Goal: Task Accomplishment & Management: Manage account settings

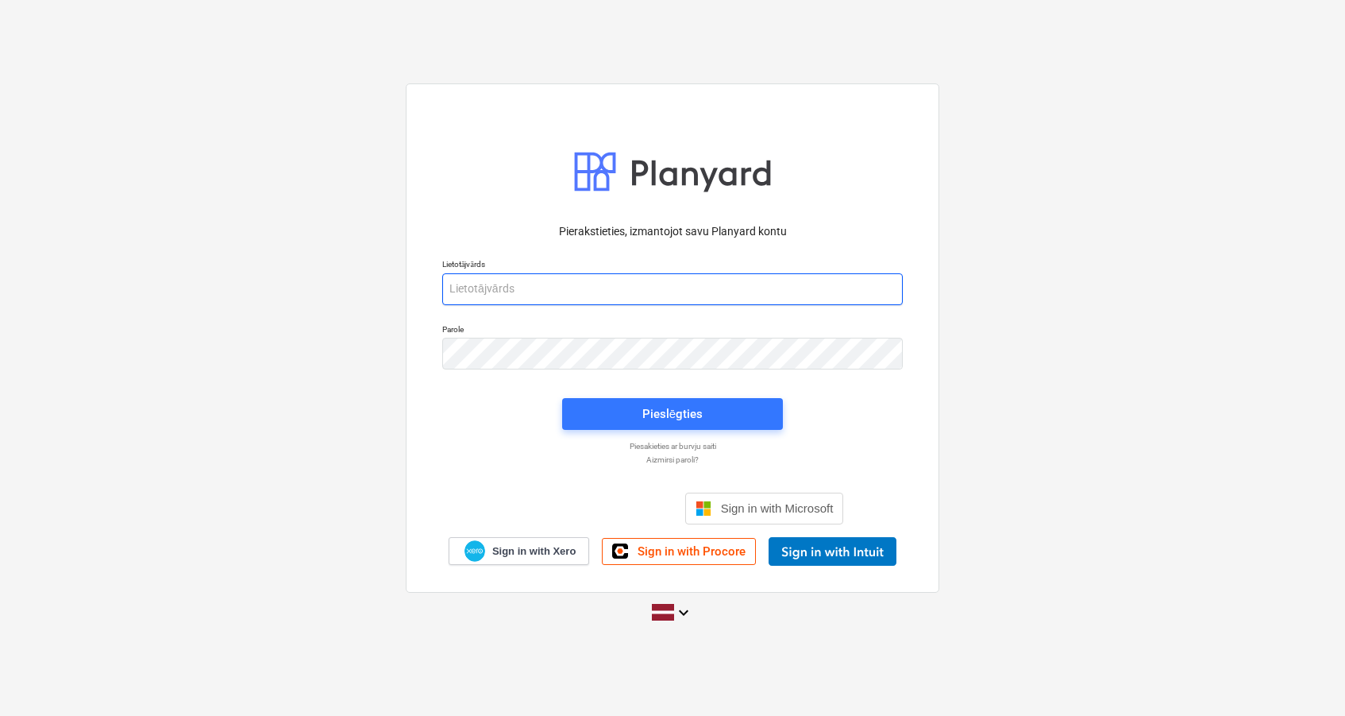
type input "[PERSON_NAME][EMAIL_ADDRESS][PERSON_NAME][DOMAIN_NAME]"
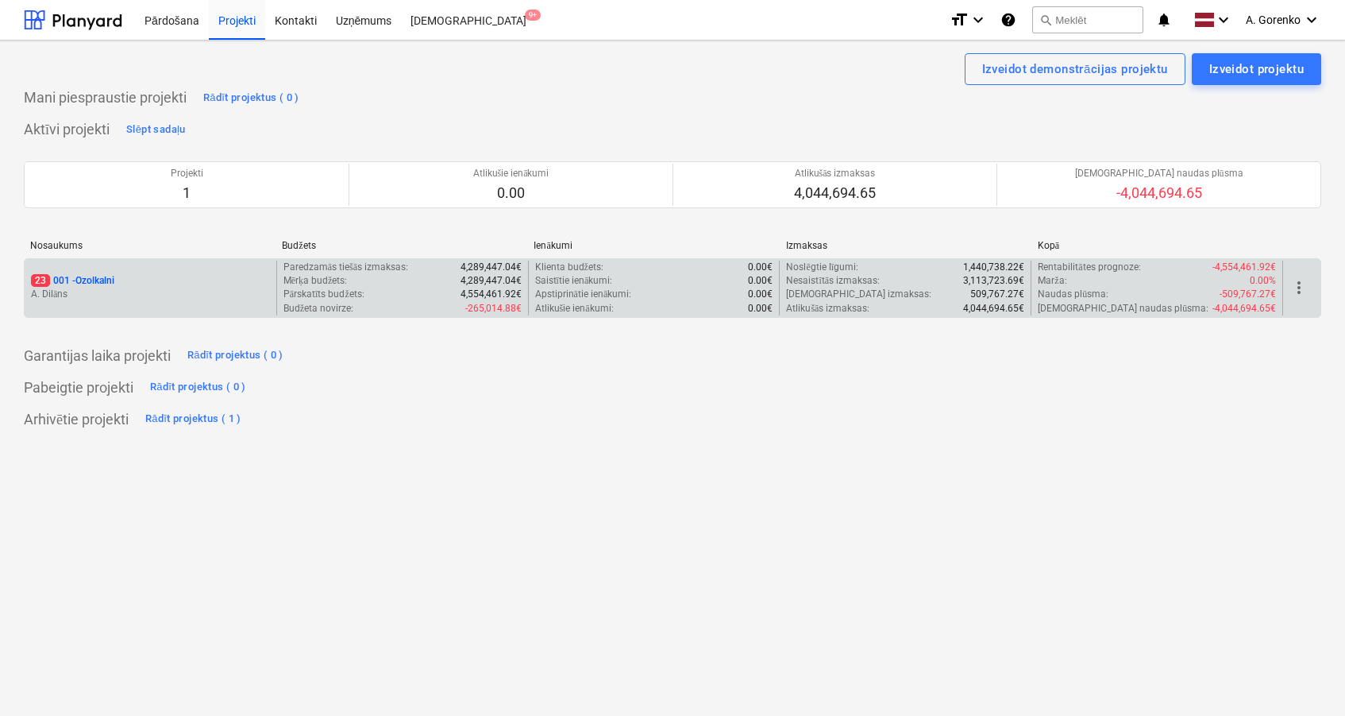
click at [114, 274] on p "23 001 - Ozolkalni" at bounding box center [72, 281] width 83 height 14
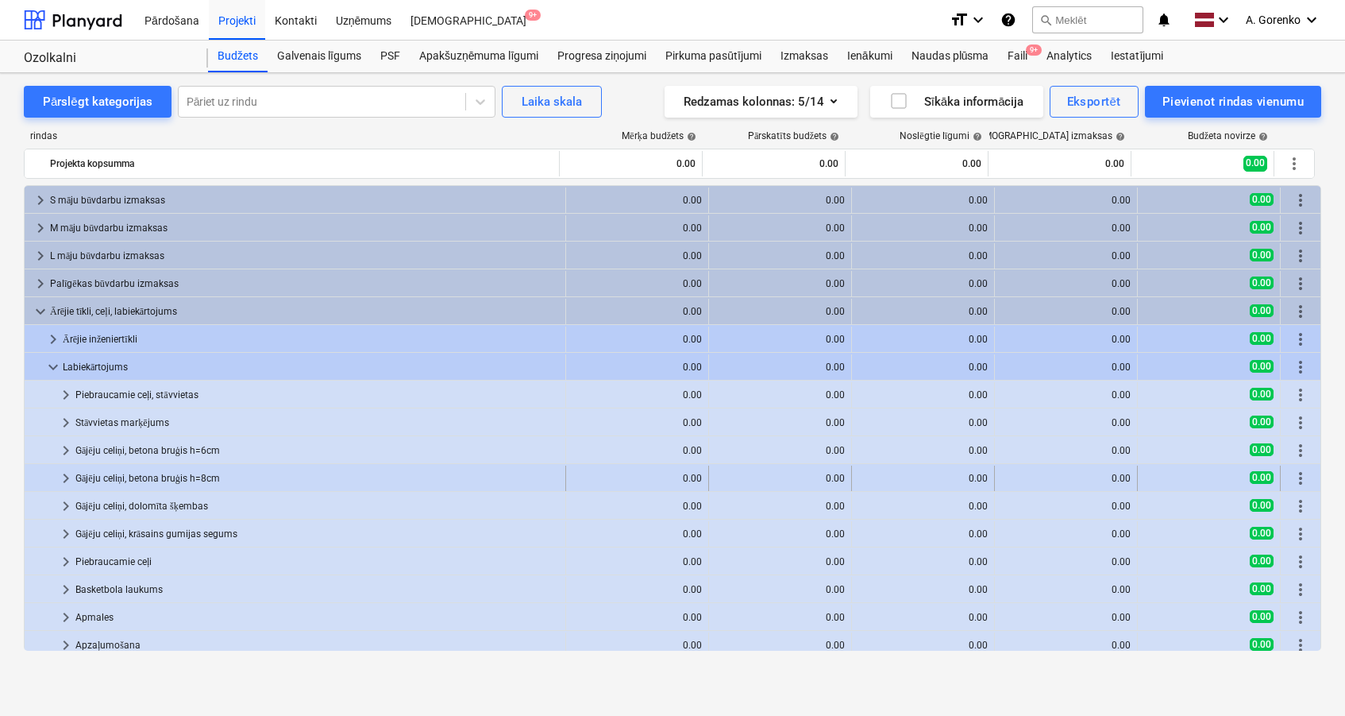
scroll to position [195, 0]
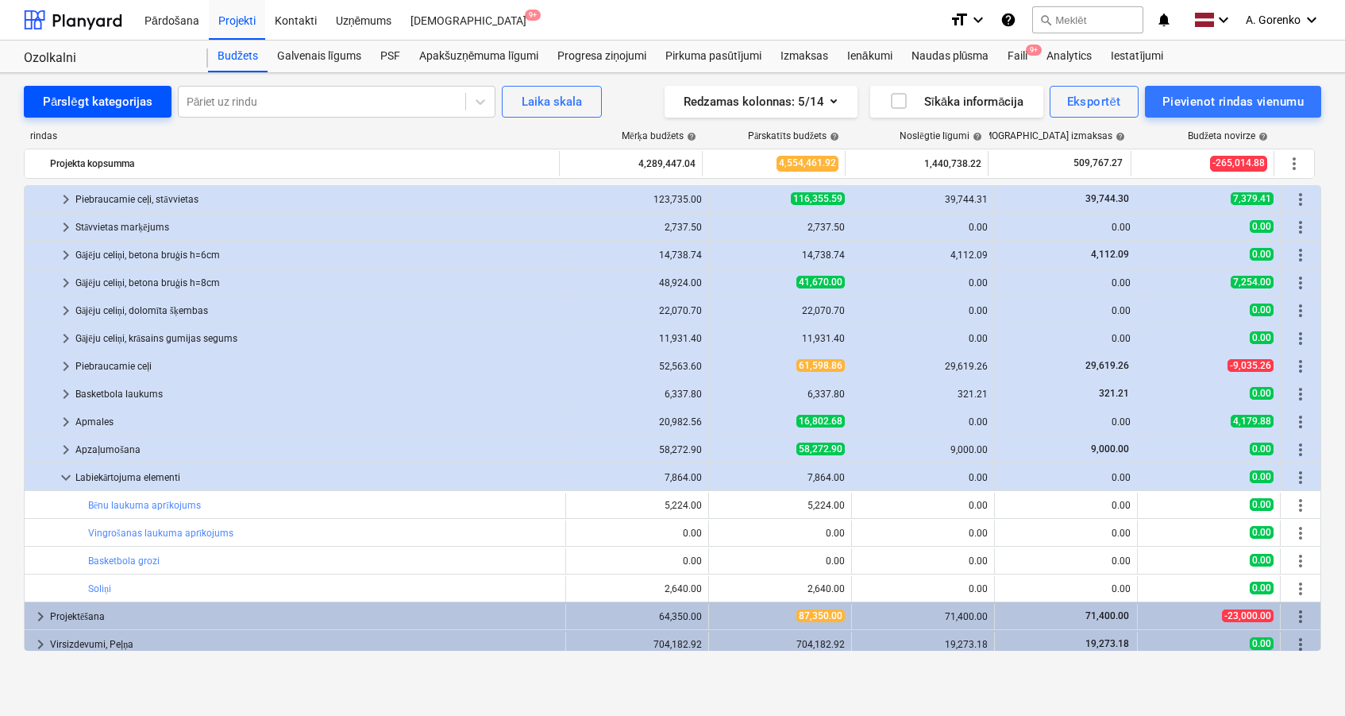
click at [119, 103] on div "Pārslēgt kategorijas" at bounding box center [98, 101] width 110 height 21
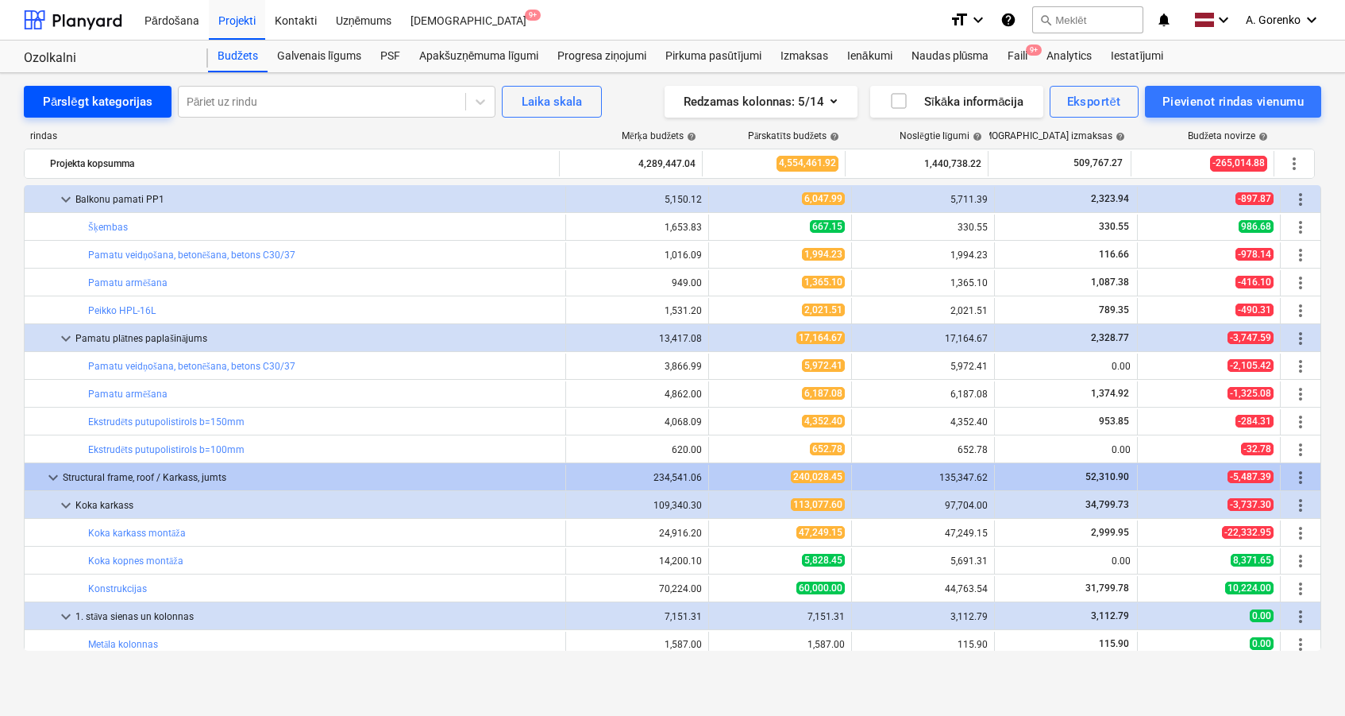
click at [119, 103] on div "Pārslēgt kategorijas" at bounding box center [98, 101] width 110 height 21
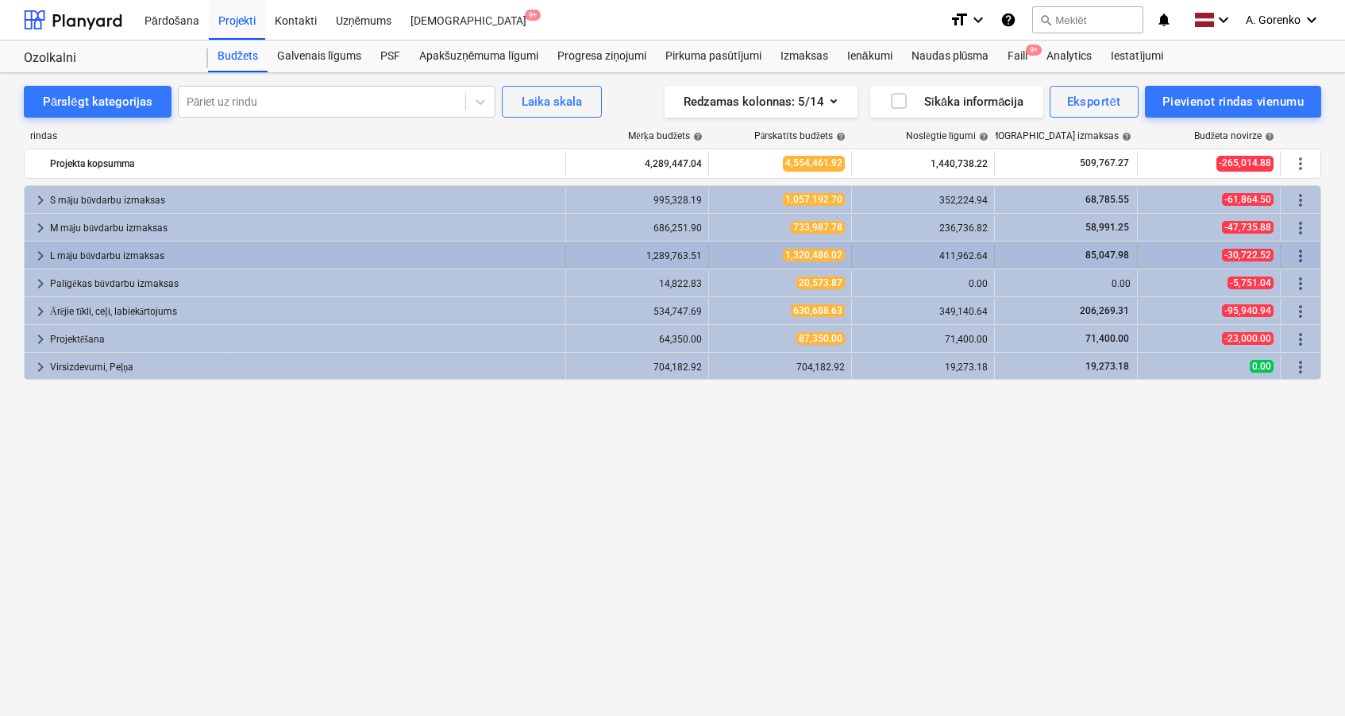
click at [37, 254] on span "keyboard_arrow_right" at bounding box center [40, 255] width 19 height 19
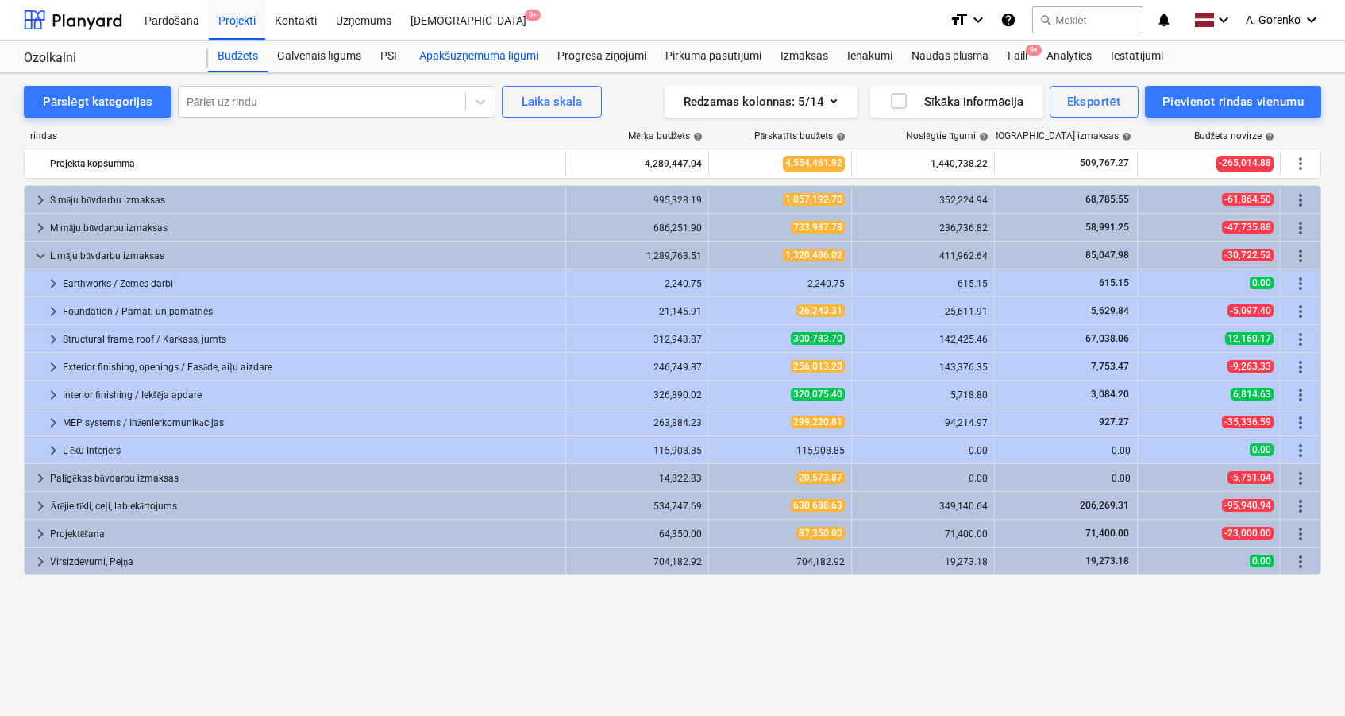
click at [446, 57] on div "Apakšuzņēmuma līgumi" at bounding box center [479, 57] width 138 height 32
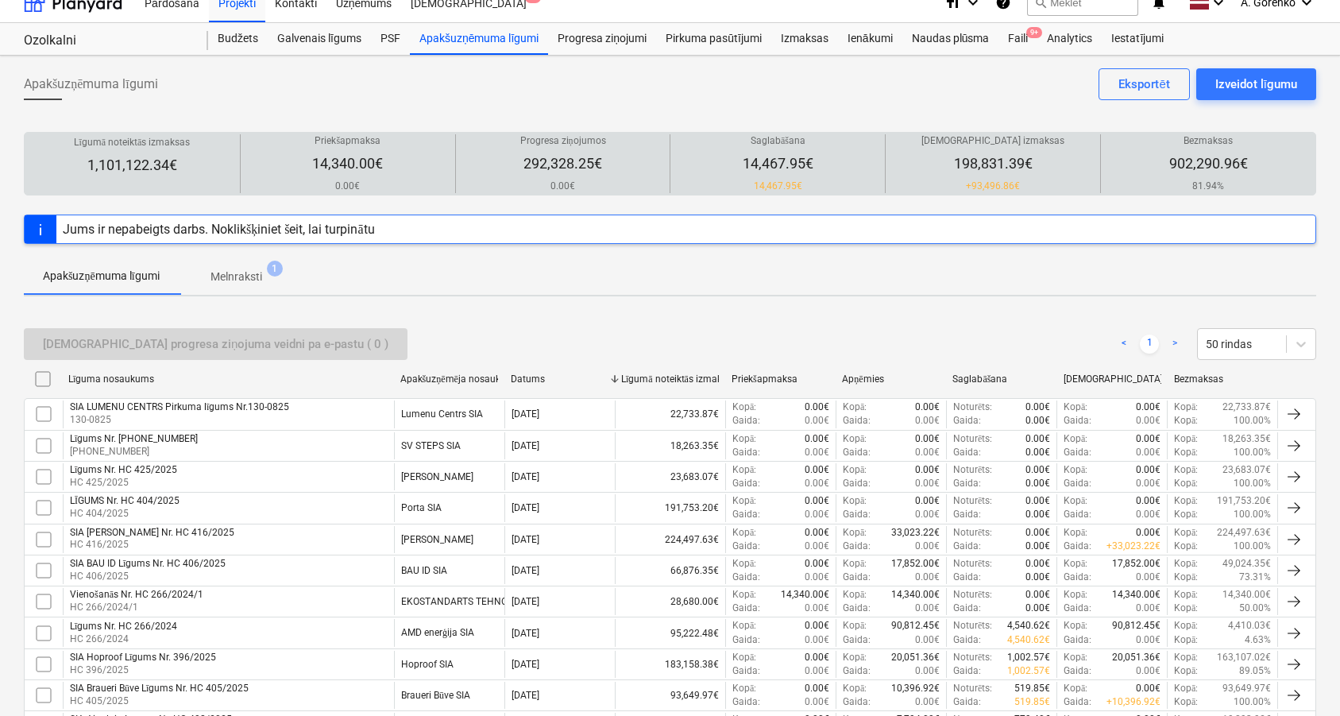
scroll to position [14, 0]
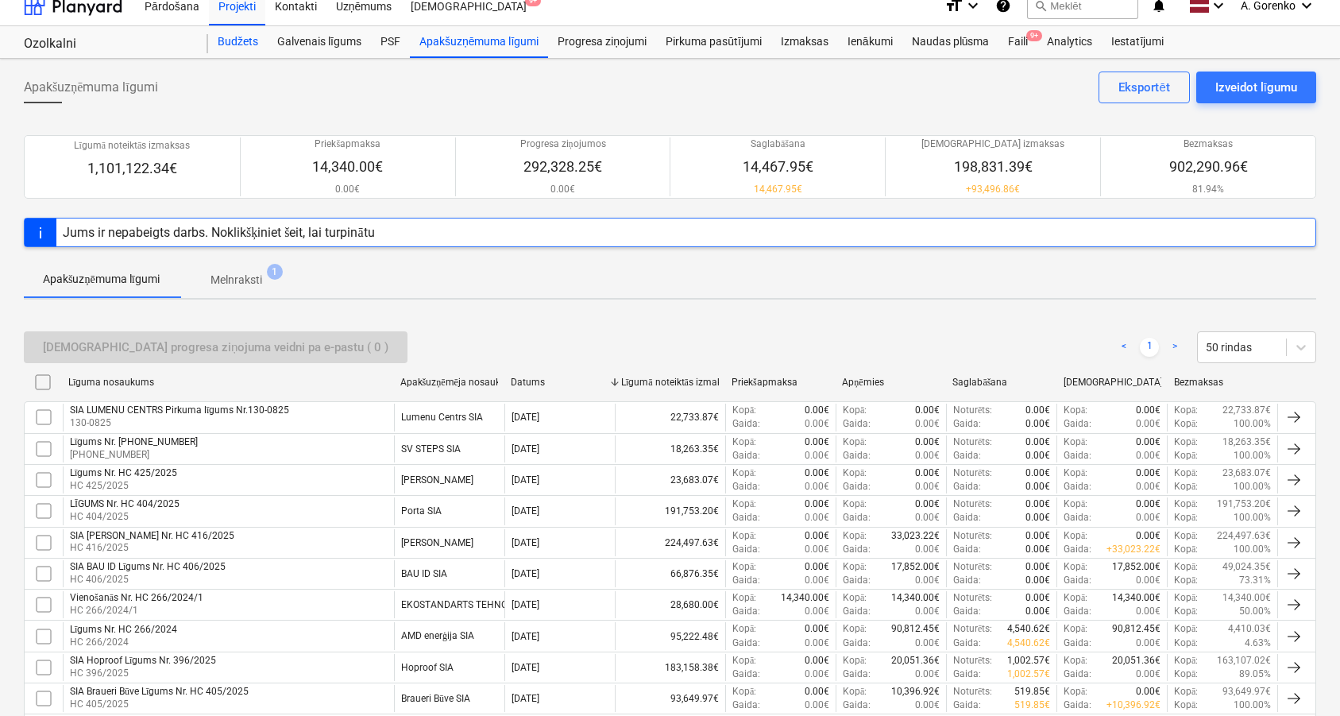
click at [249, 45] on div "Budžets" at bounding box center [238, 42] width 60 height 32
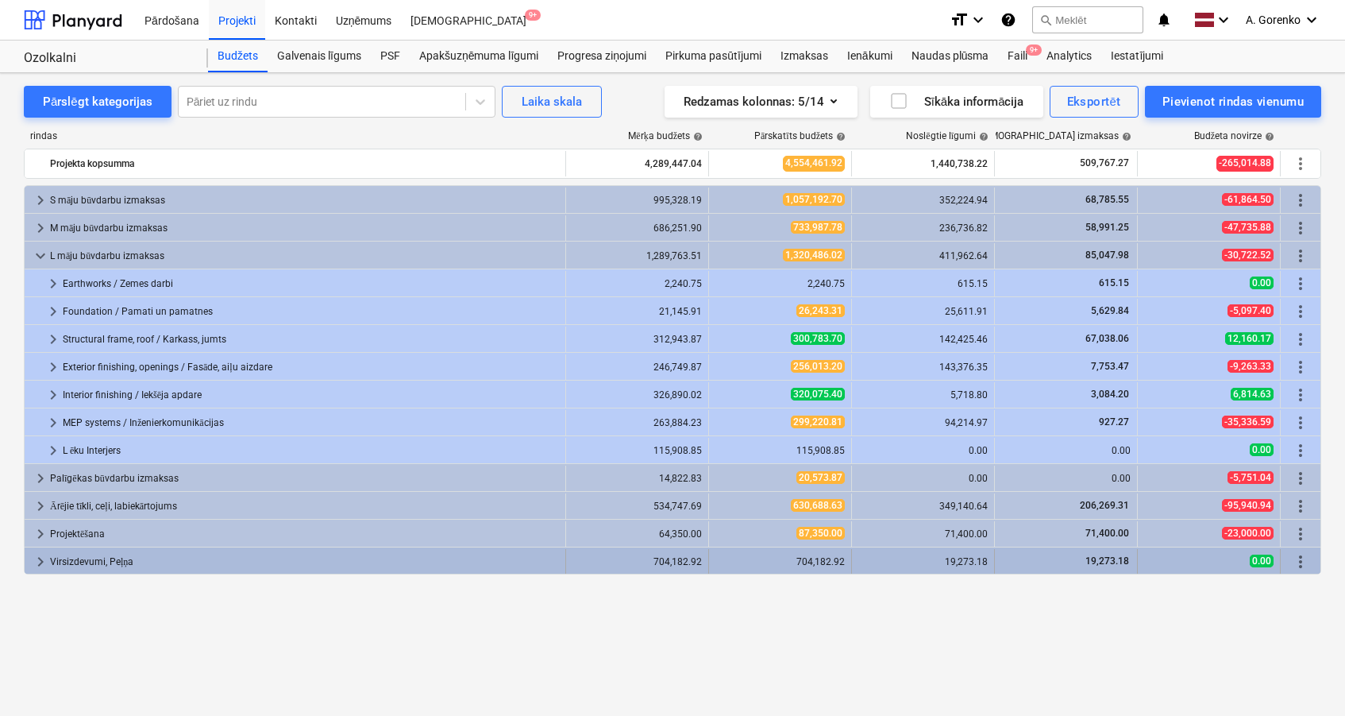
click at [503, 560] on div "Virsizdevumi, Peļņa" at bounding box center [304, 561] width 509 height 25
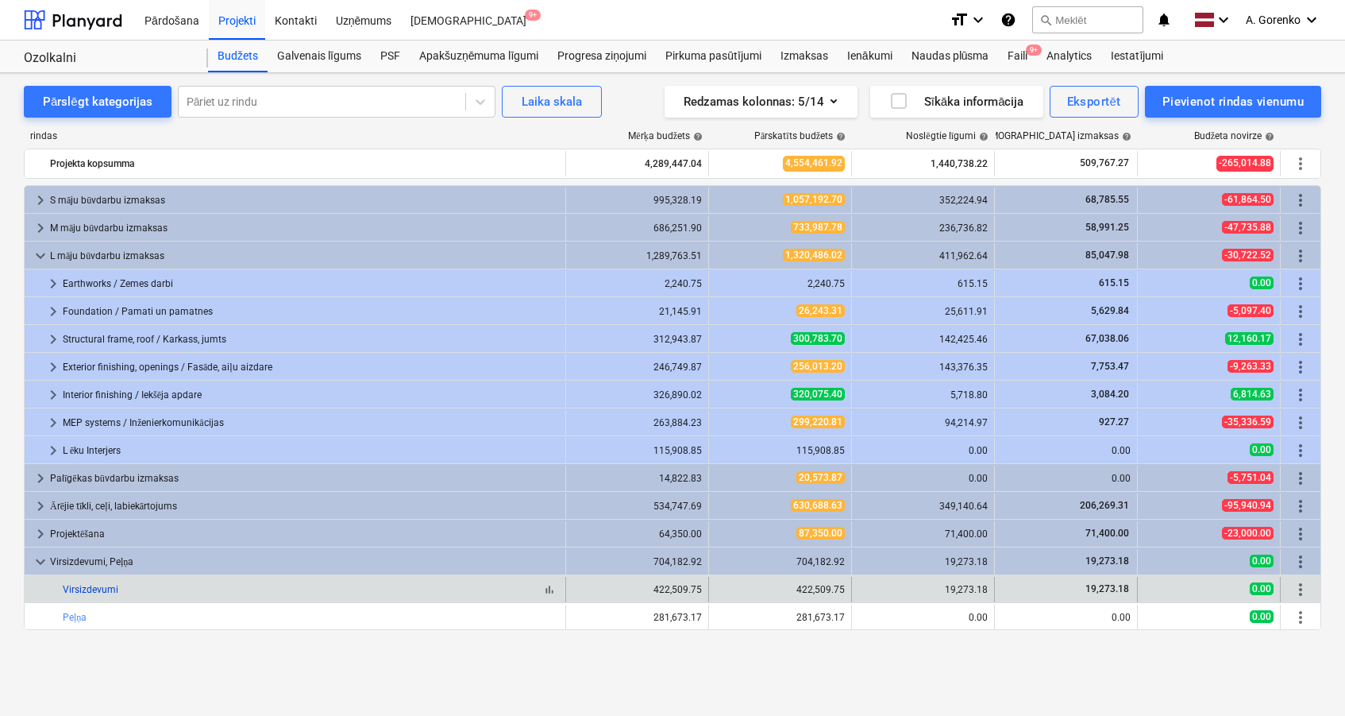
click at [104, 584] on link "Virsizdevumi" at bounding box center [91, 589] width 56 height 11
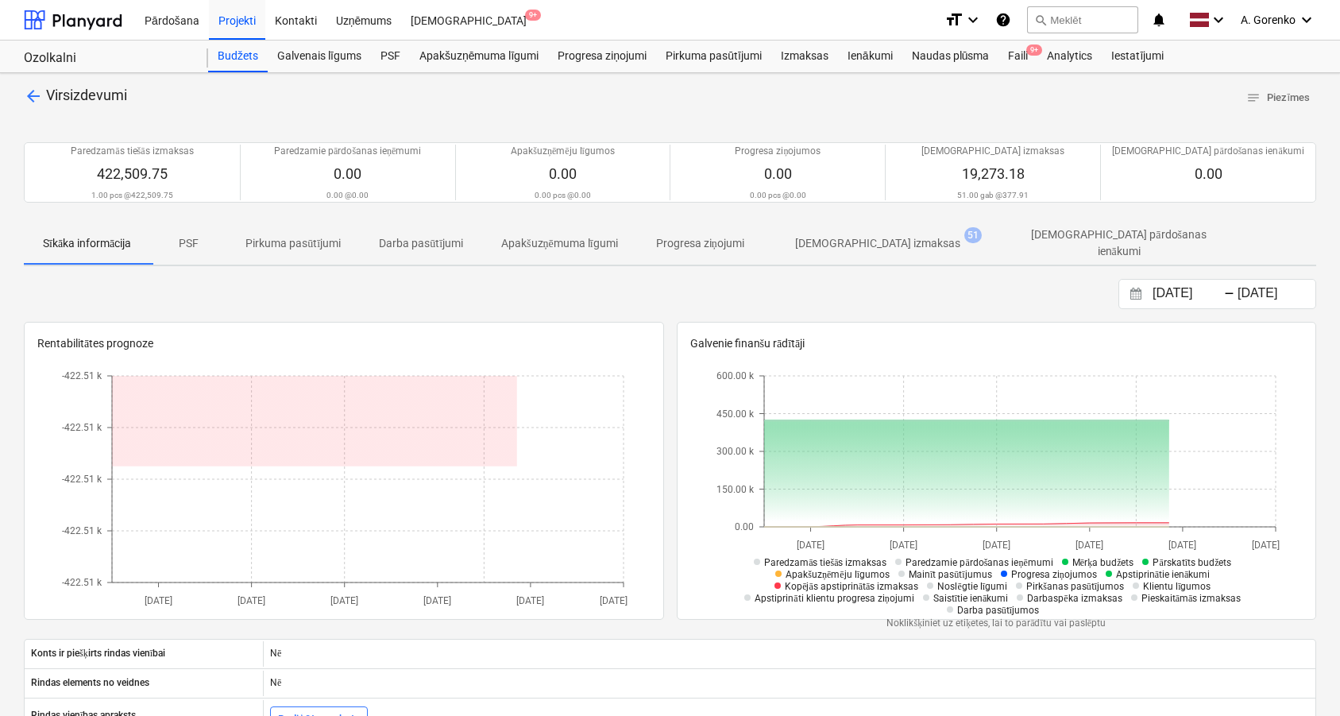
click at [828, 259] on div "Sīkāka informācija PSF Pirkuma pasūtījumi Darba pasūtījumi Apakšuzņēmuma līgumi…" at bounding box center [670, 244] width 1292 height 44
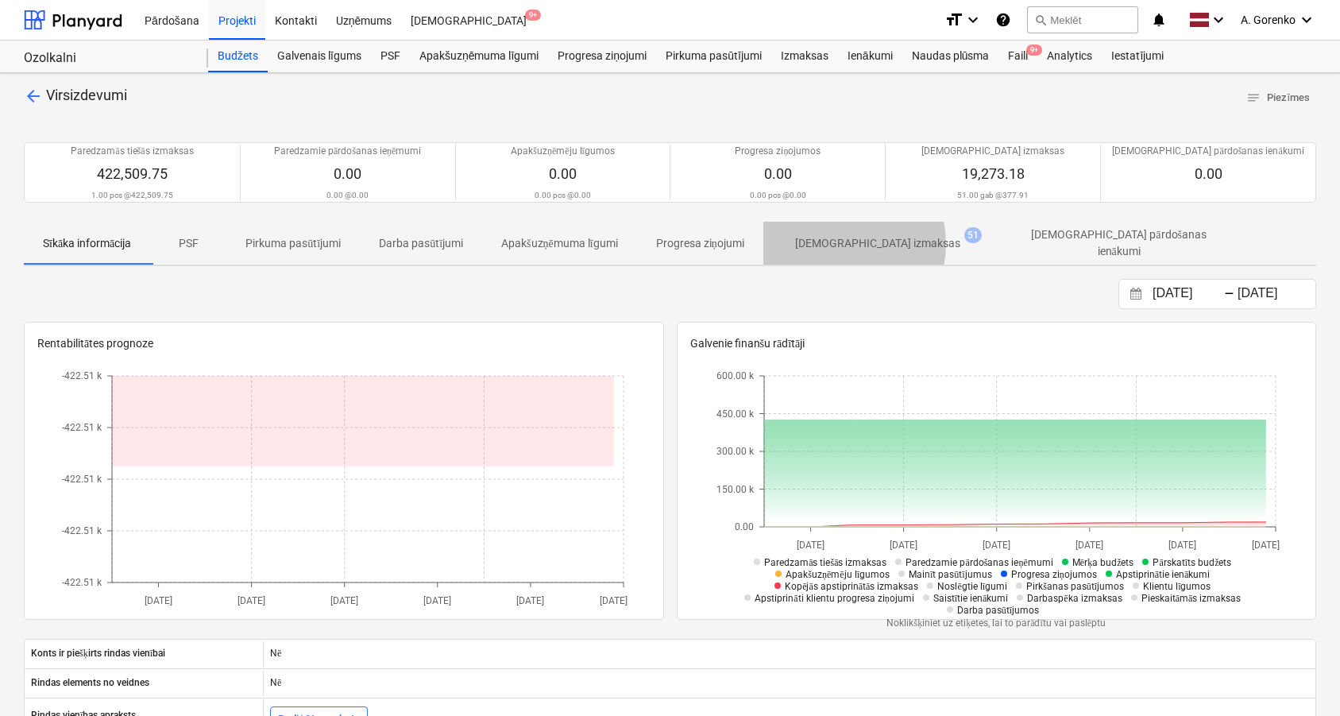
click at [843, 242] on p "[DEMOGRAPHIC_DATA] izmaksas" at bounding box center [877, 243] width 165 height 17
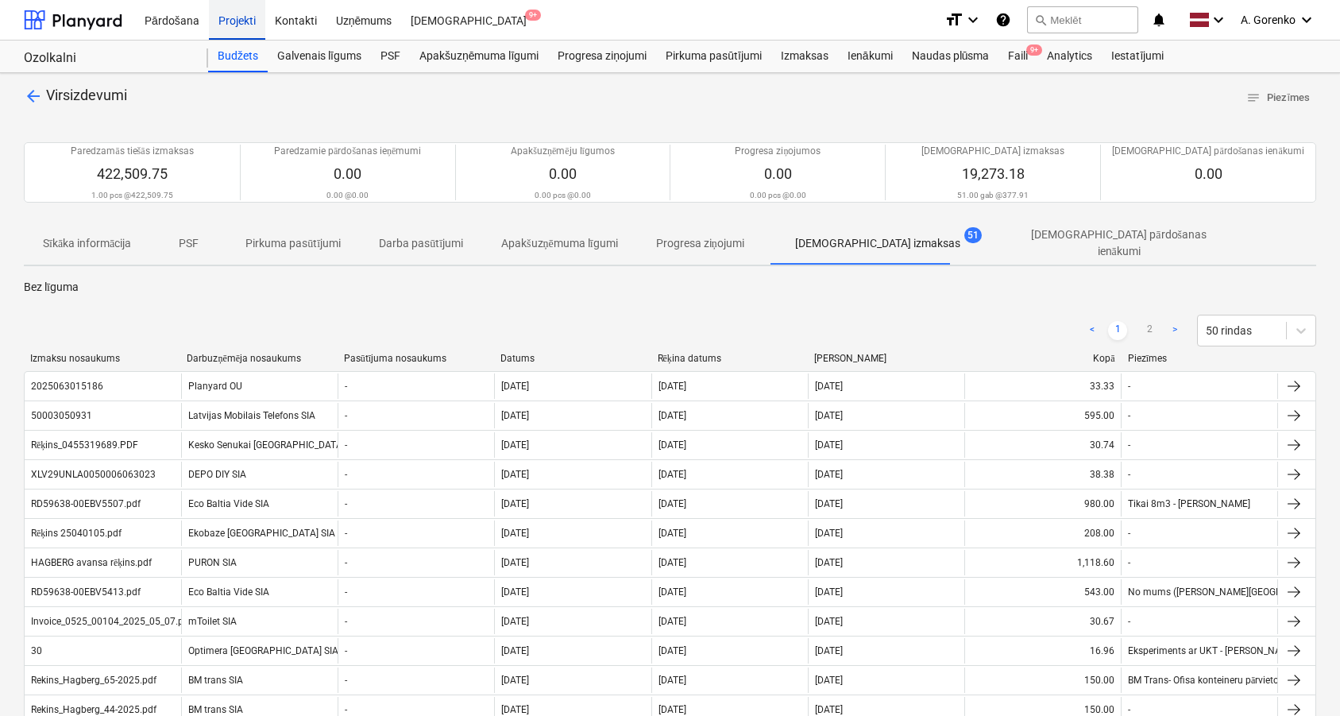
click at [225, 25] on div "Projekti" at bounding box center [237, 19] width 56 height 41
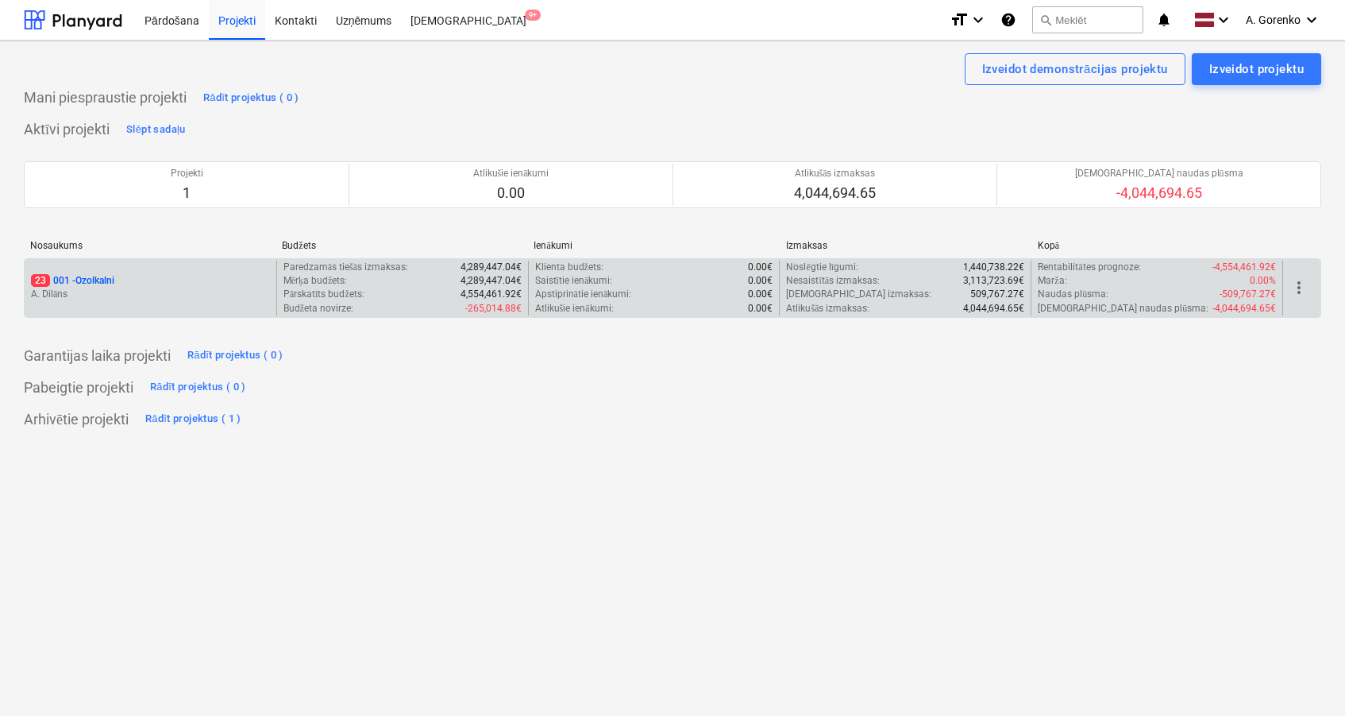
click at [135, 276] on div "23 001 - Ozolkalni" at bounding box center [150, 281] width 239 height 14
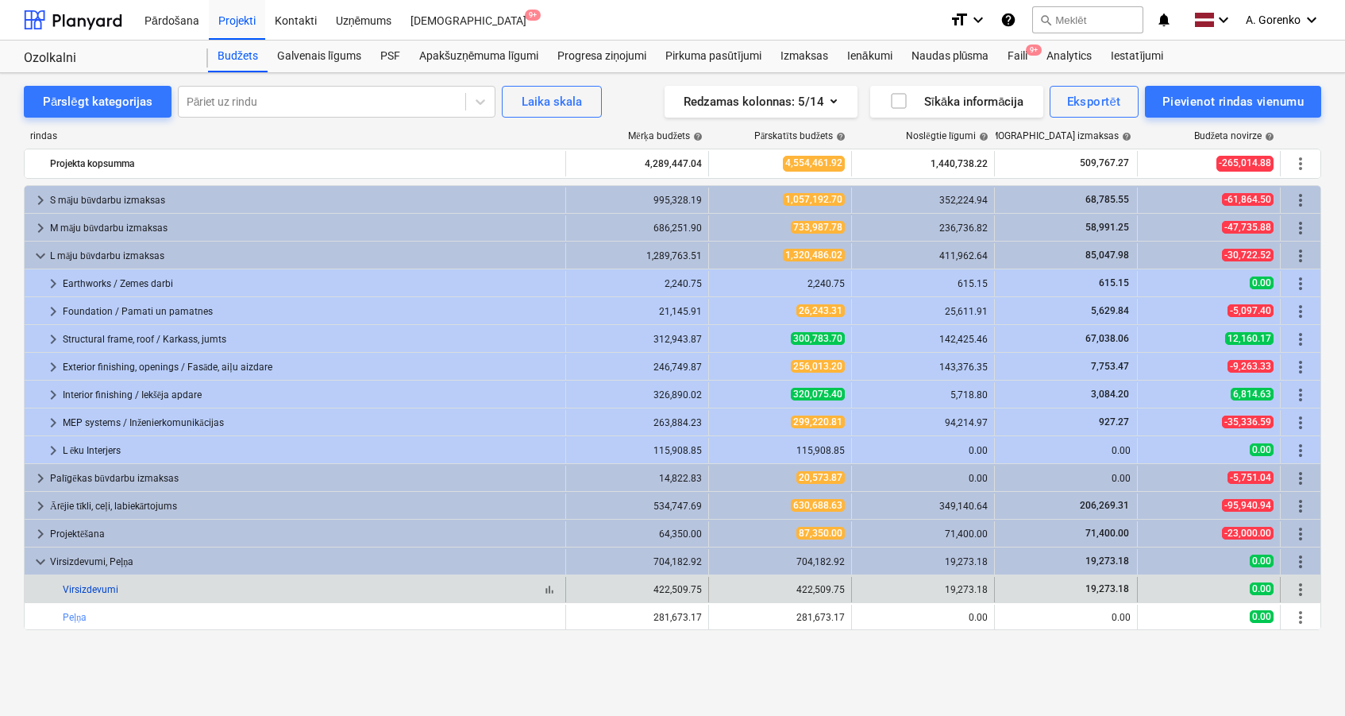
click at [97, 591] on link "Virsizdevumi" at bounding box center [91, 589] width 56 height 11
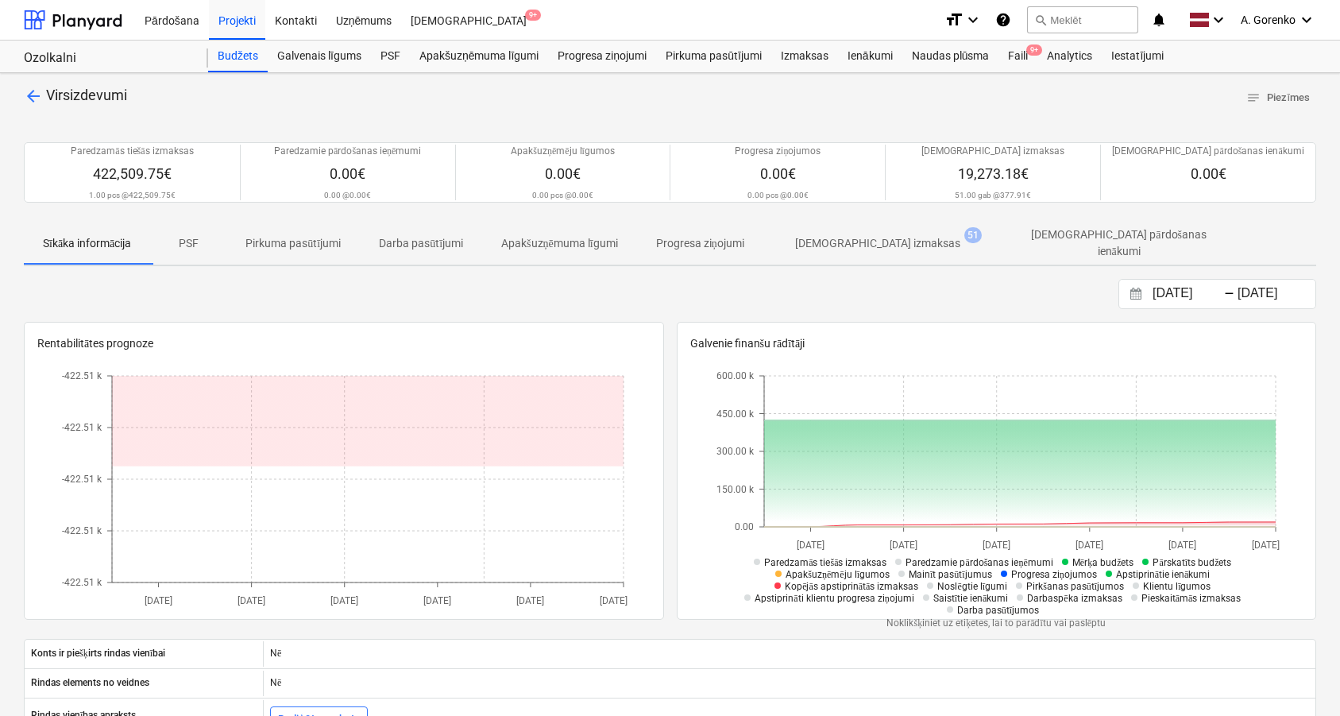
click at [836, 240] on p "[DEMOGRAPHIC_DATA] izmaksas" at bounding box center [877, 243] width 165 height 17
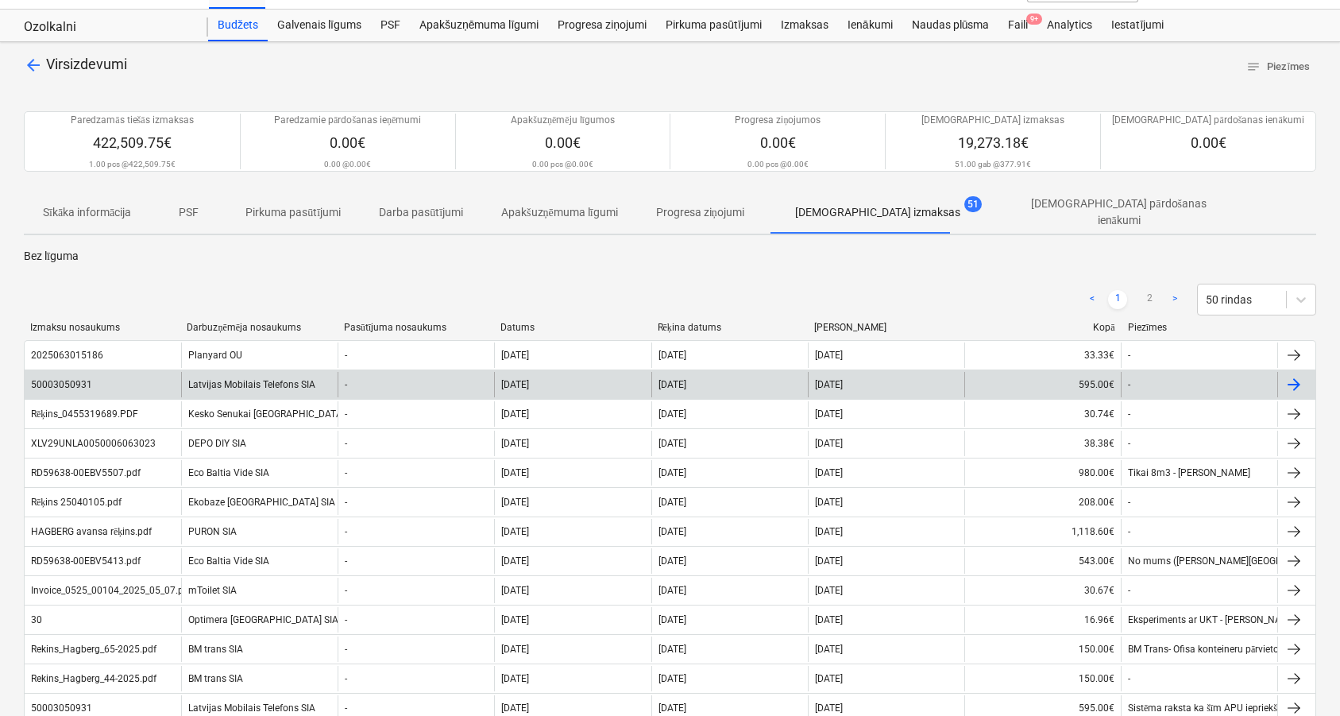
scroll to position [33, 0]
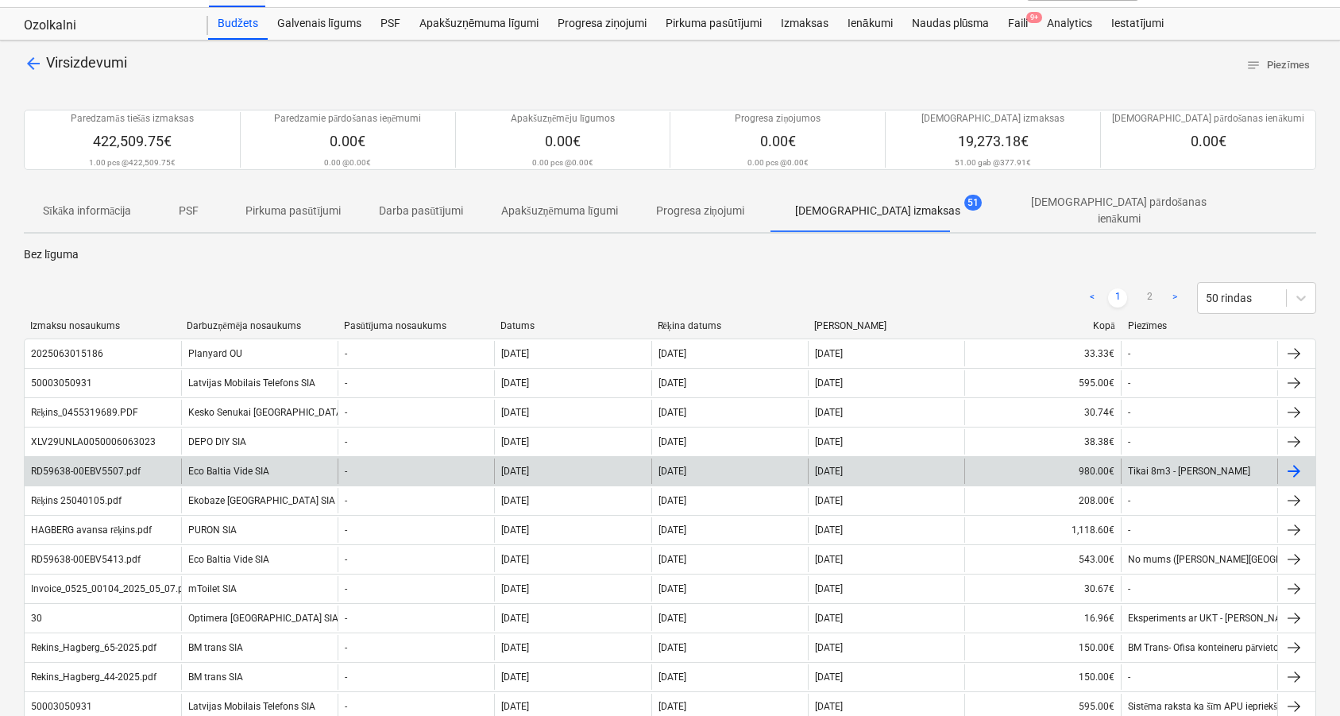
click at [742, 468] on div "[DATE]" at bounding box center [729, 470] width 156 height 25
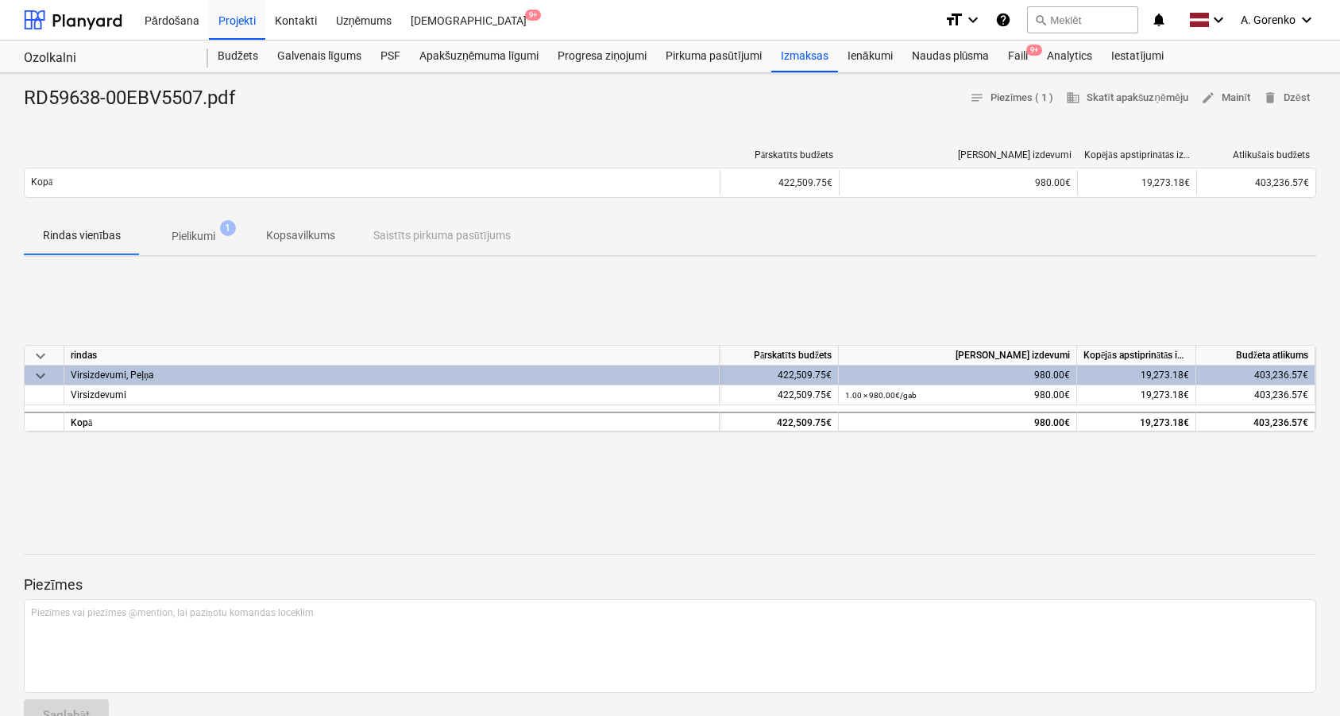
click at [213, 249] on button "Pielikumi 1" at bounding box center [193, 236] width 107 height 38
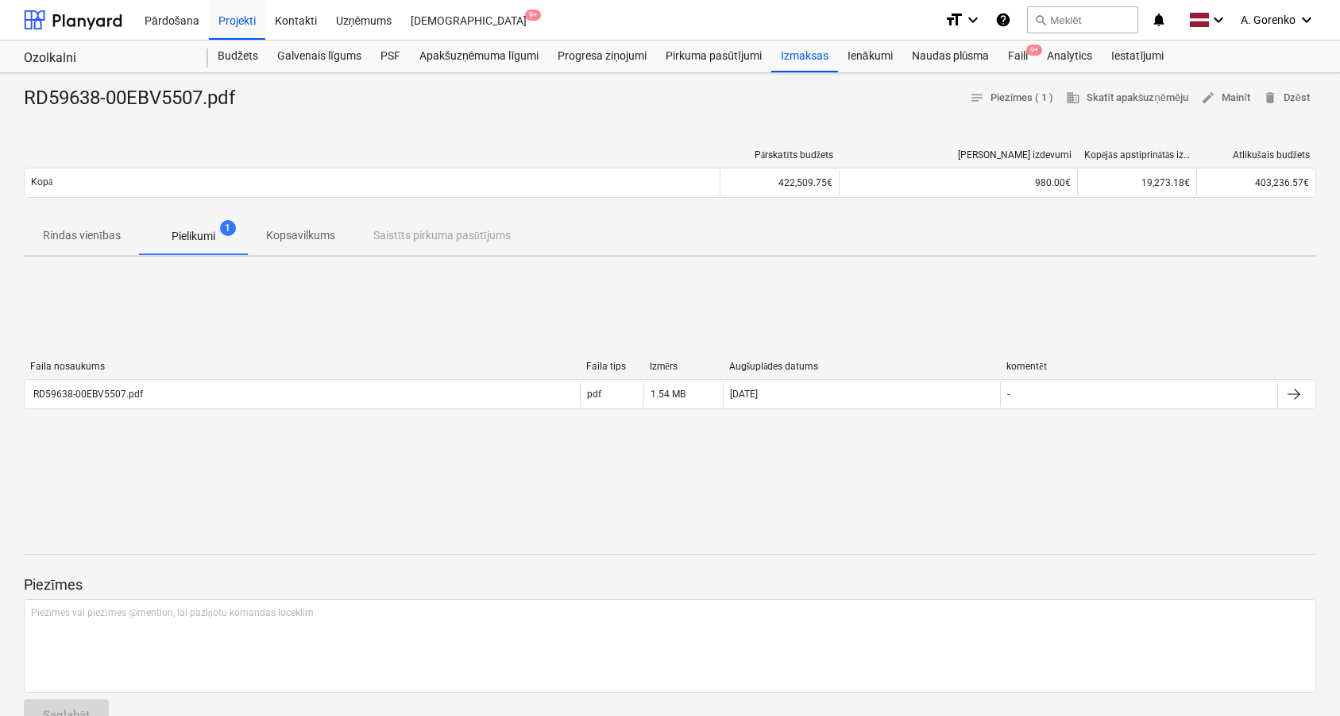
click at [210, 407] on div "Faila nosaukums Faila tips Izmērs Augšuplādes datums komentēt RD59638-00EBV5507…" at bounding box center [670, 388] width 1292 height 55
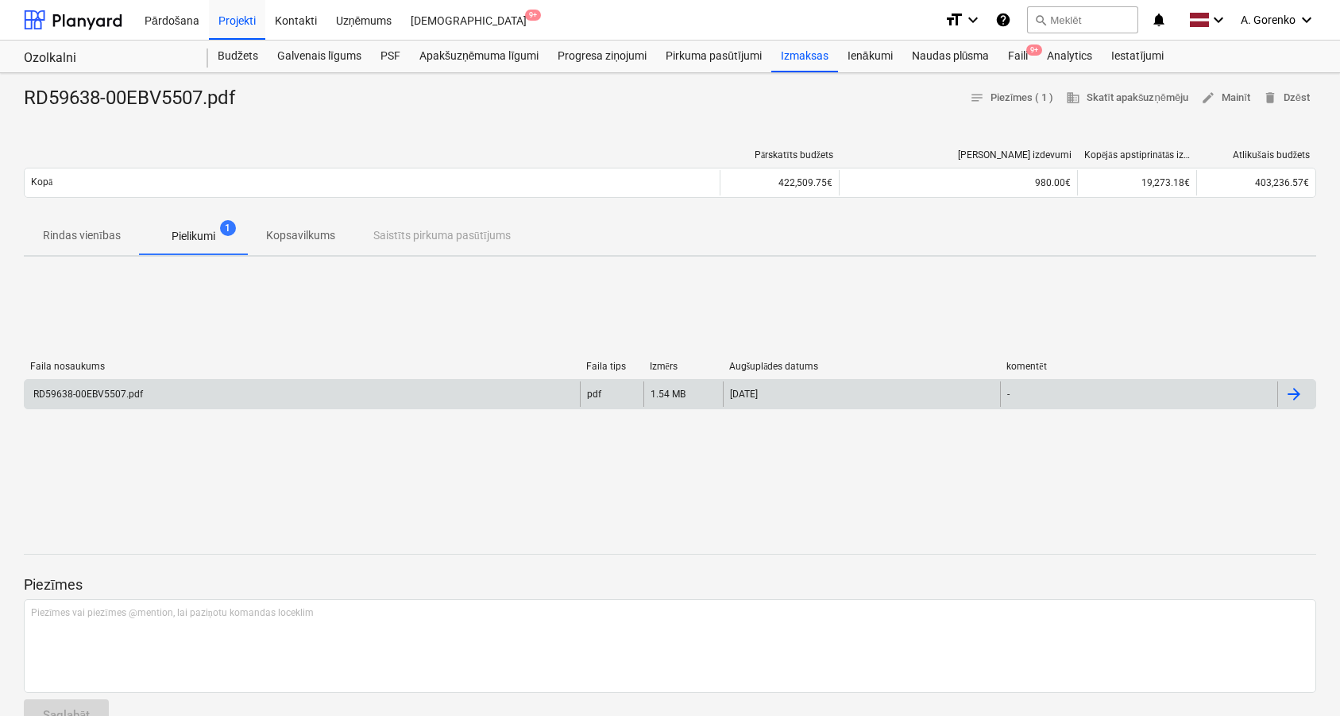
click at [228, 398] on div "RD59638-00EBV5507.pdf" at bounding box center [302, 393] width 555 height 25
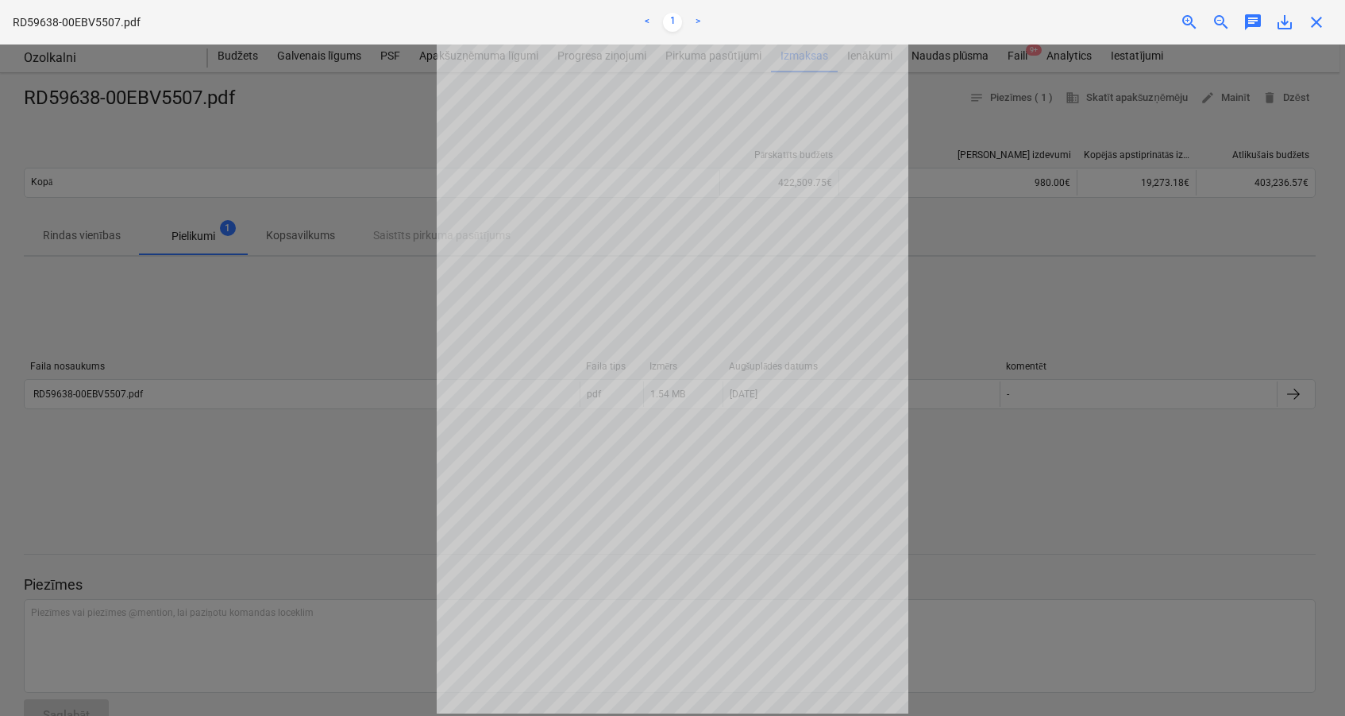
click at [272, 492] on div at bounding box center [672, 379] width 1345 height 671
click at [1093, 271] on div at bounding box center [672, 379] width 1345 height 671
click at [1318, 31] on span "close" at bounding box center [1316, 22] width 19 height 19
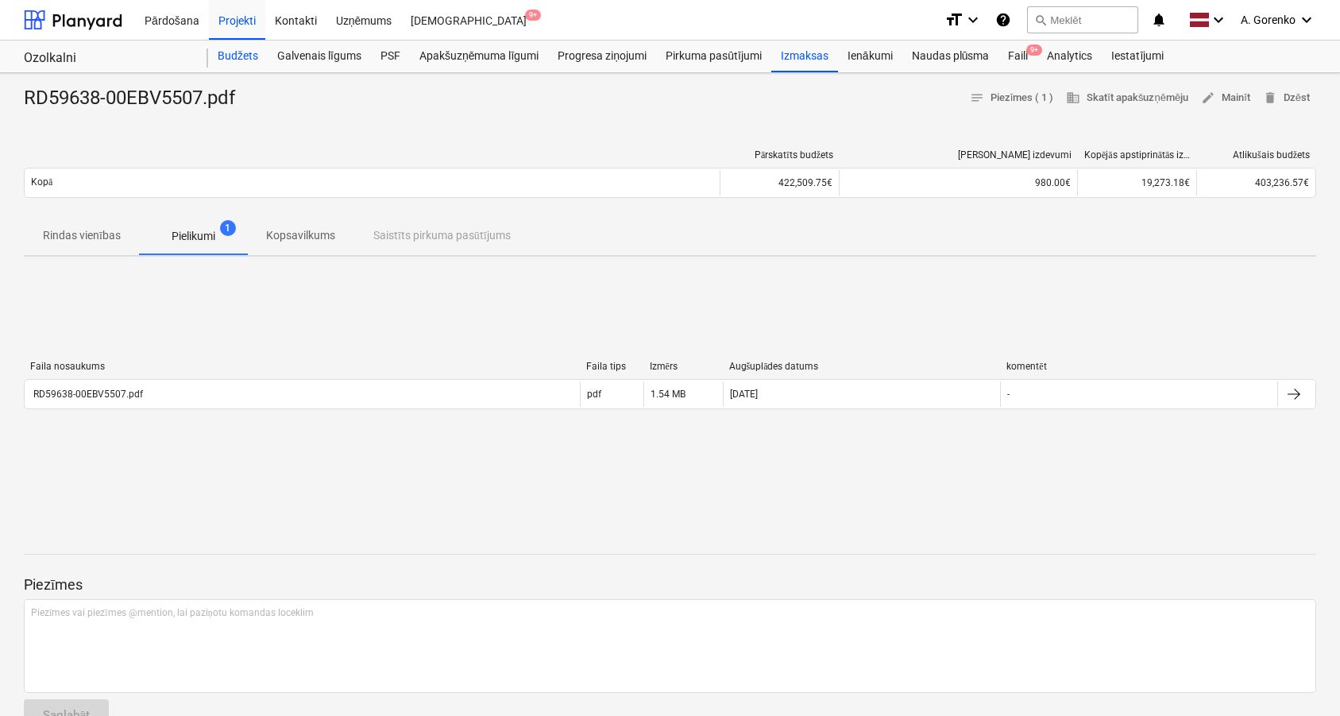
click at [243, 52] on div "Budžets" at bounding box center [238, 57] width 60 height 32
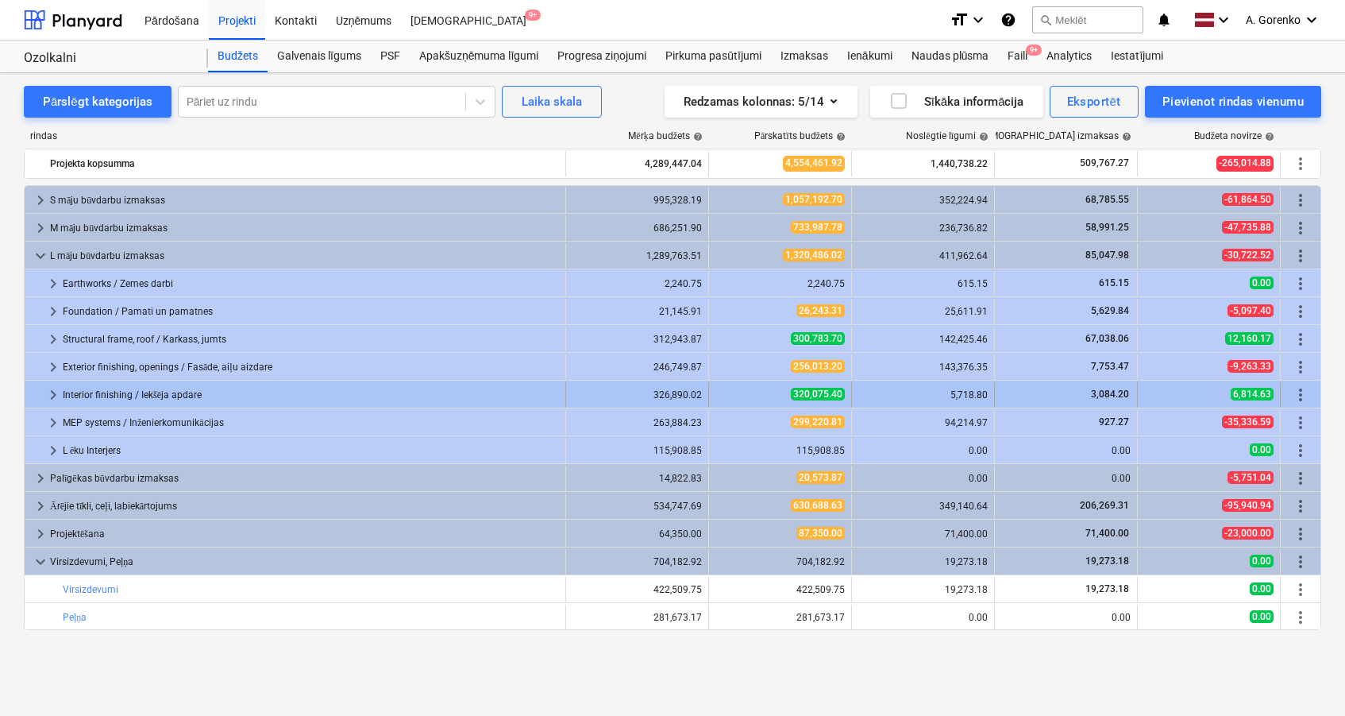
click at [55, 391] on span "keyboard_arrow_right" at bounding box center [53, 394] width 19 height 19
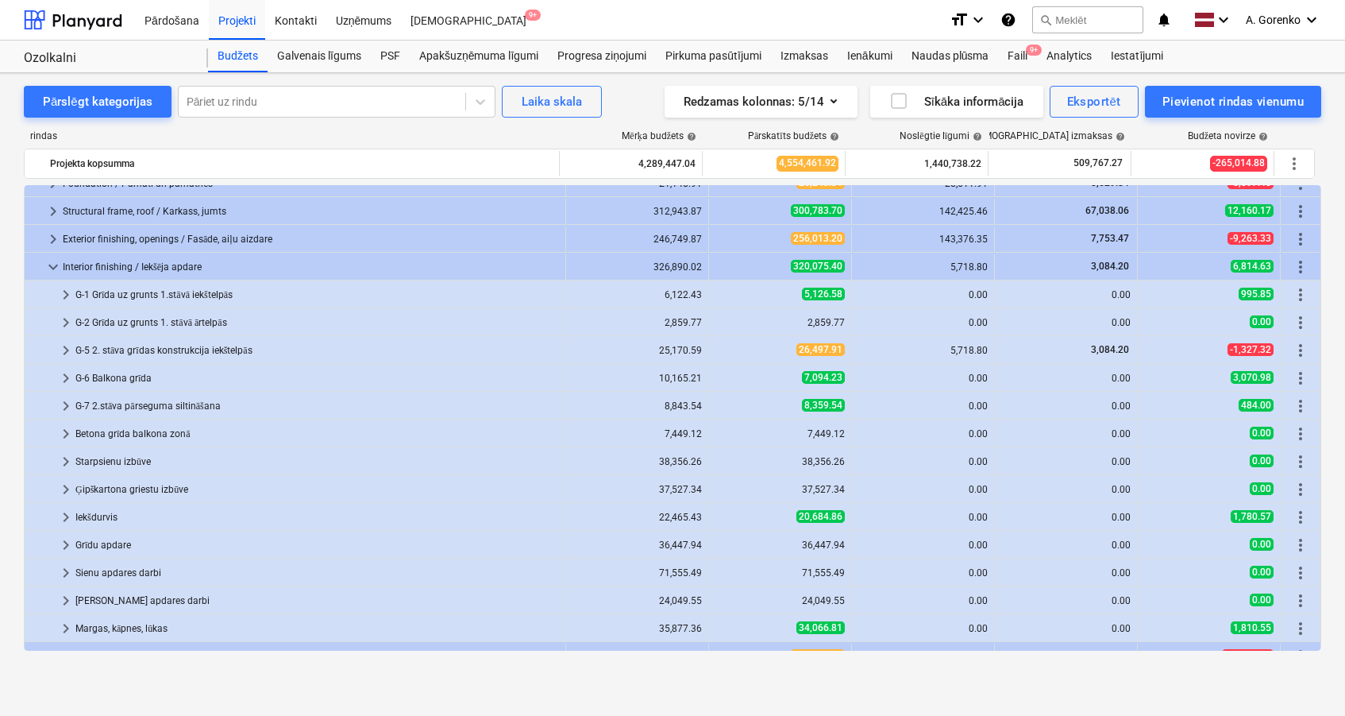
scroll to position [130, 0]
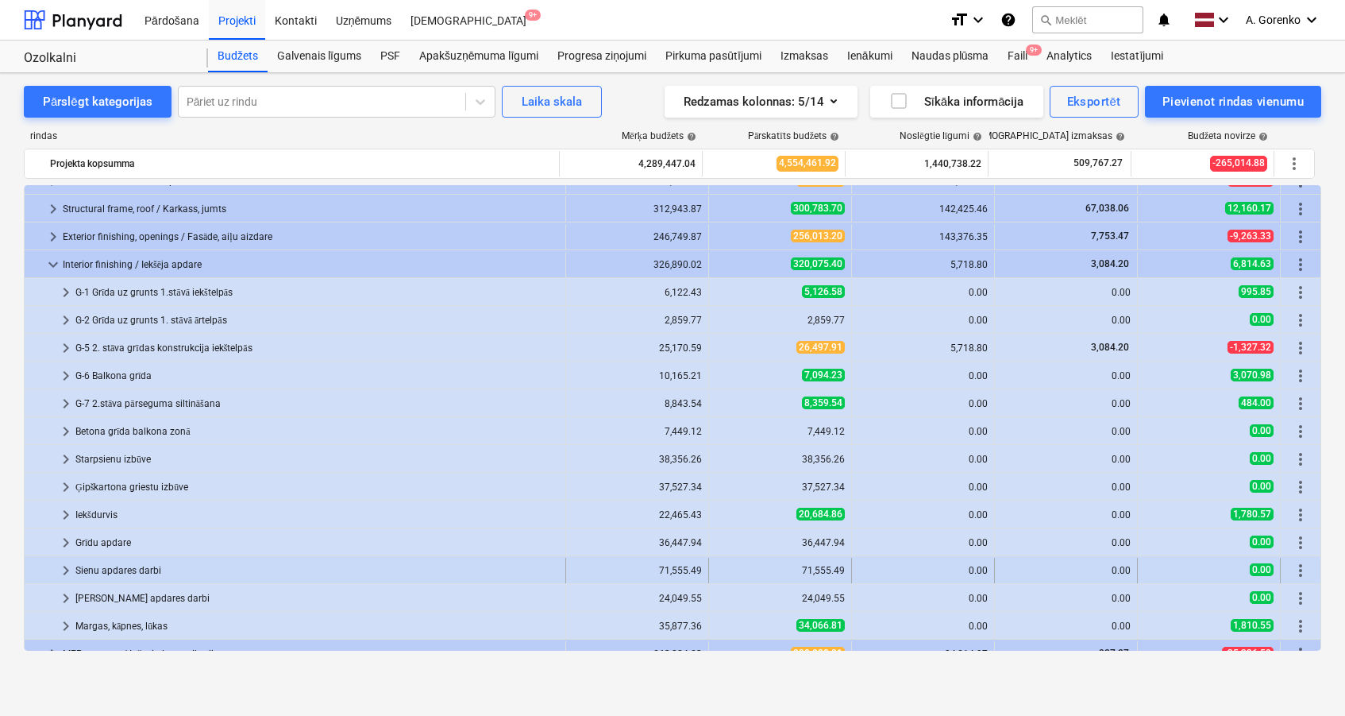
click at [64, 564] on span "keyboard_arrow_right" at bounding box center [65, 570] width 19 height 19
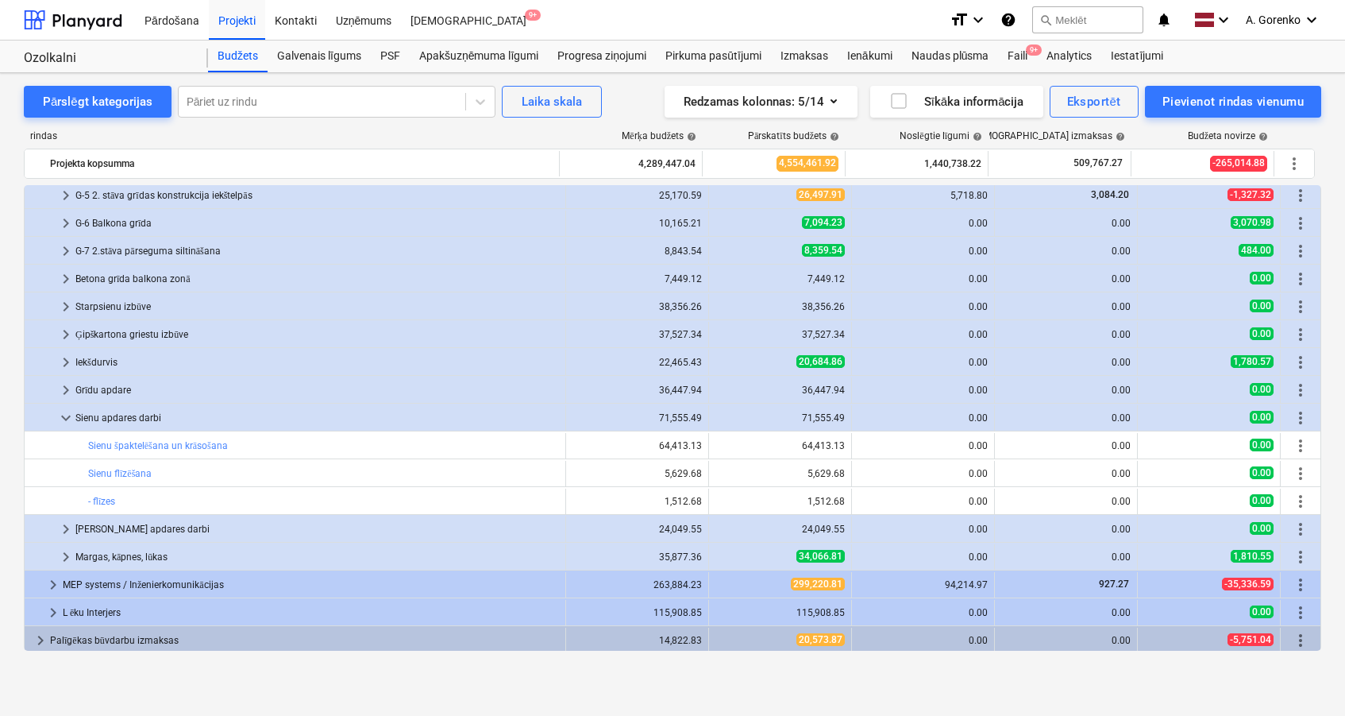
scroll to position [295, 0]
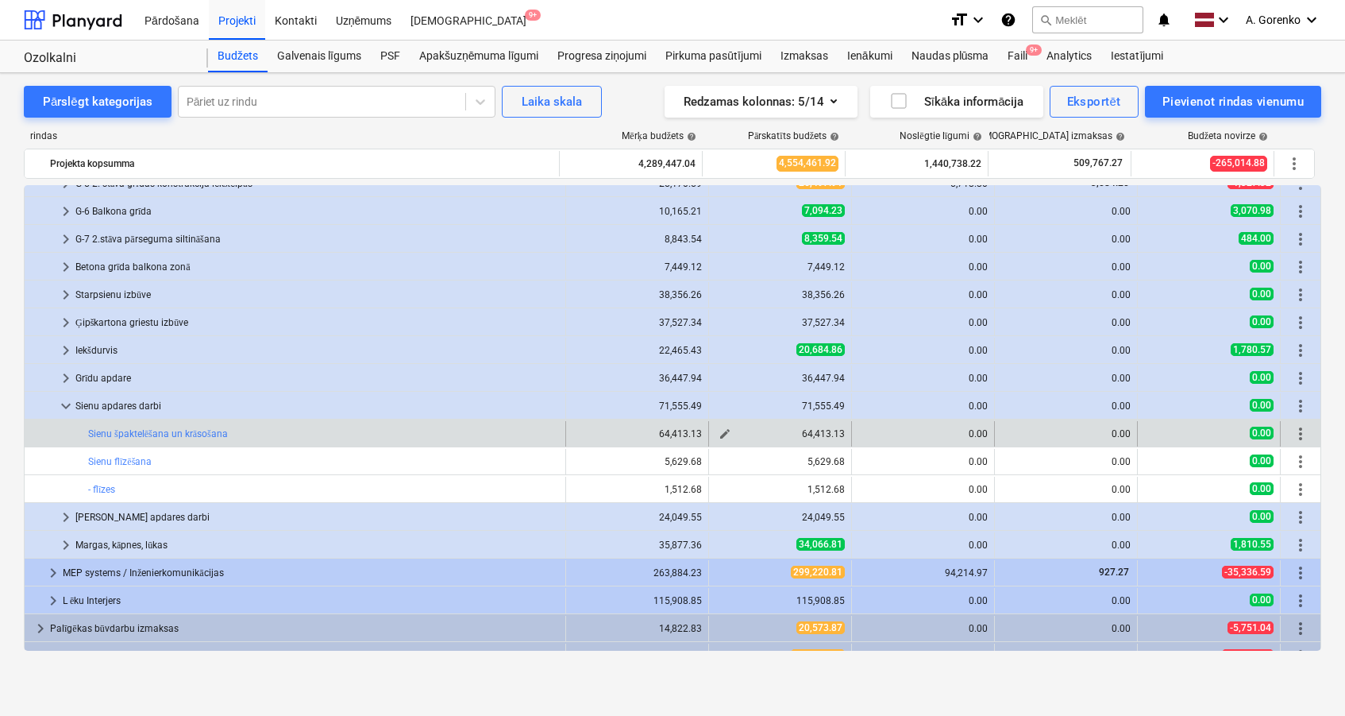
click at [722, 430] on span "edit" at bounding box center [725, 433] width 13 height 13
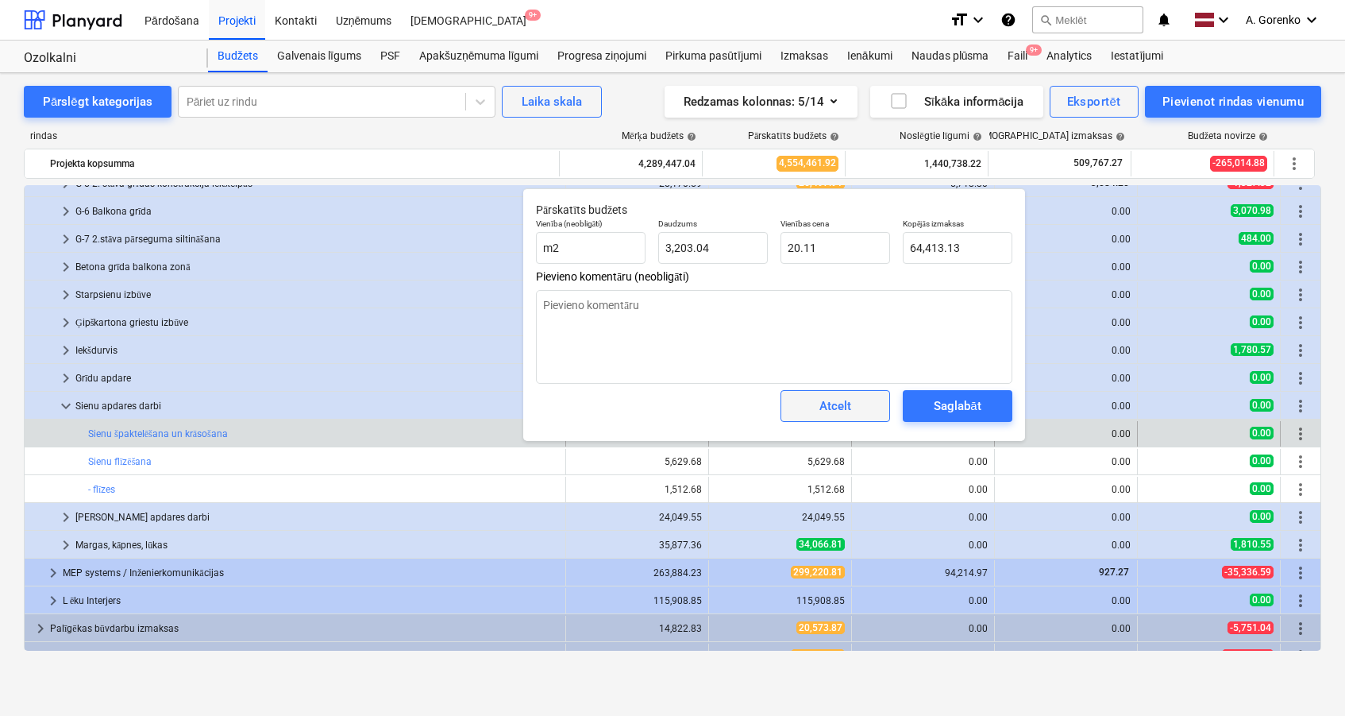
click at [829, 404] on div "Atcelt" at bounding box center [836, 405] width 32 height 21
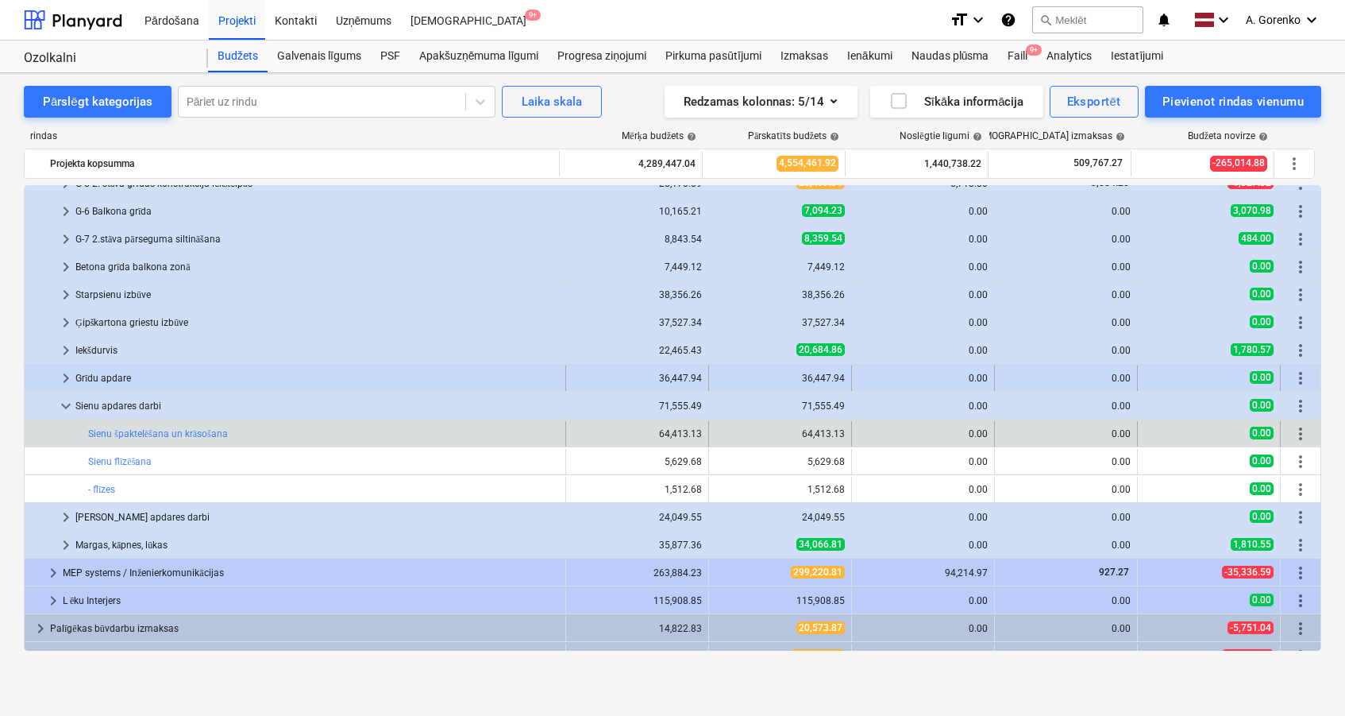
click at [71, 370] on span "keyboard_arrow_right" at bounding box center [65, 377] width 19 height 19
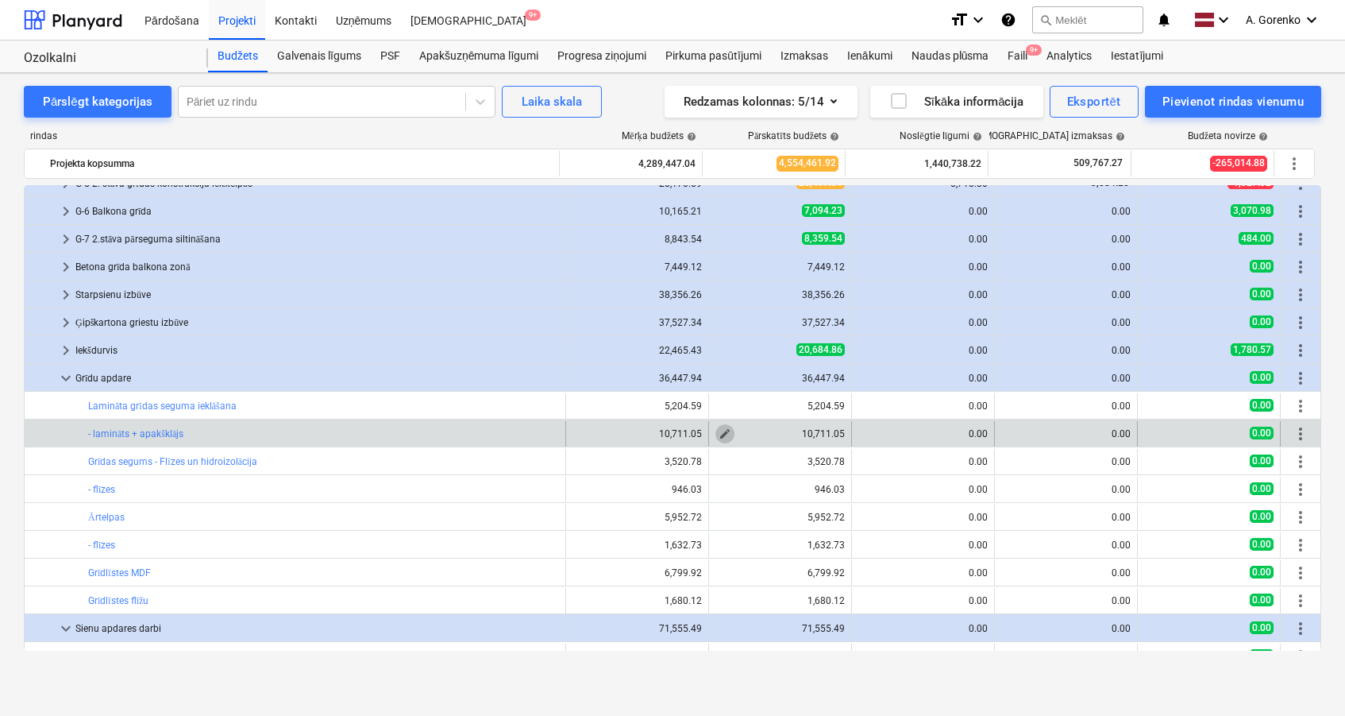
click at [723, 432] on span "edit" at bounding box center [725, 433] width 13 height 13
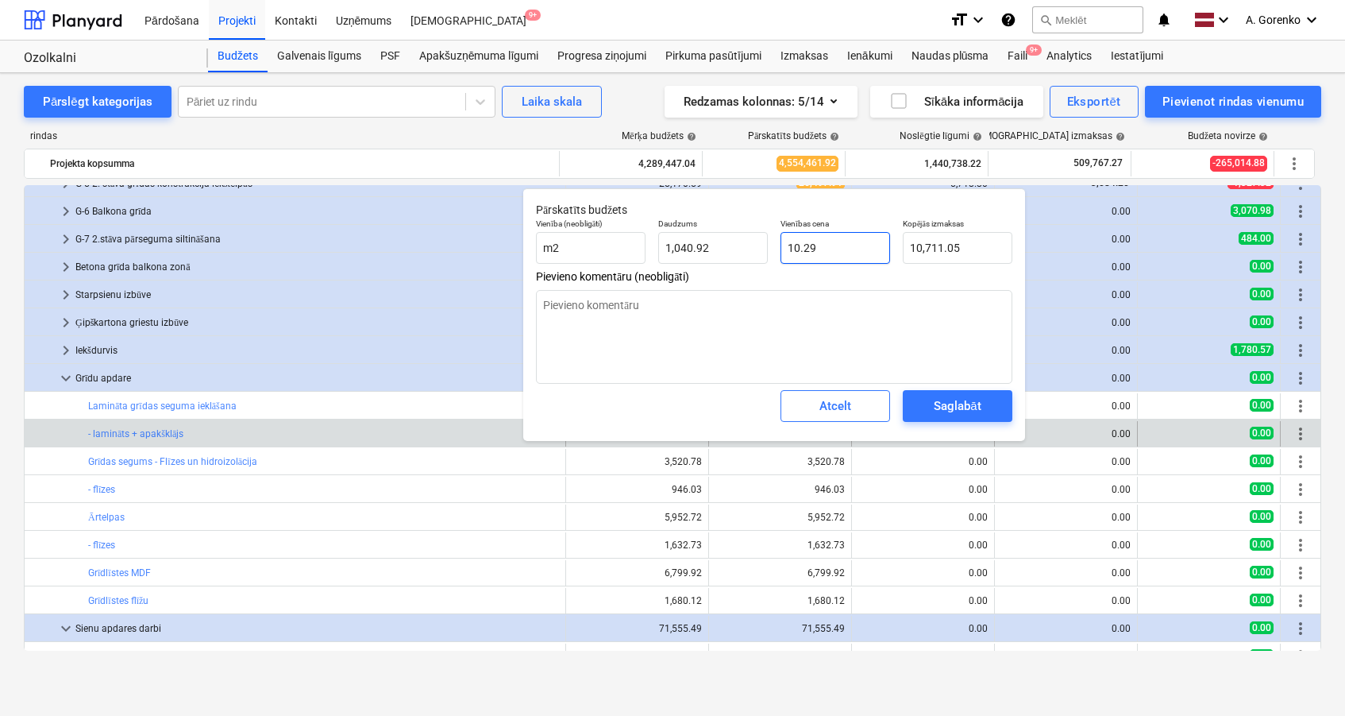
drag, startPoint x: 818, startPoint y: 249, endPoint x: 783, endPoint y: 246, distance: 35.0
click at [783, 246] on input "10.29" at bounding box center [836, 248] width 110 height 32
click at [836, 405] on div "Atcelt" at bounding box center [836, 405] width 32 height 21
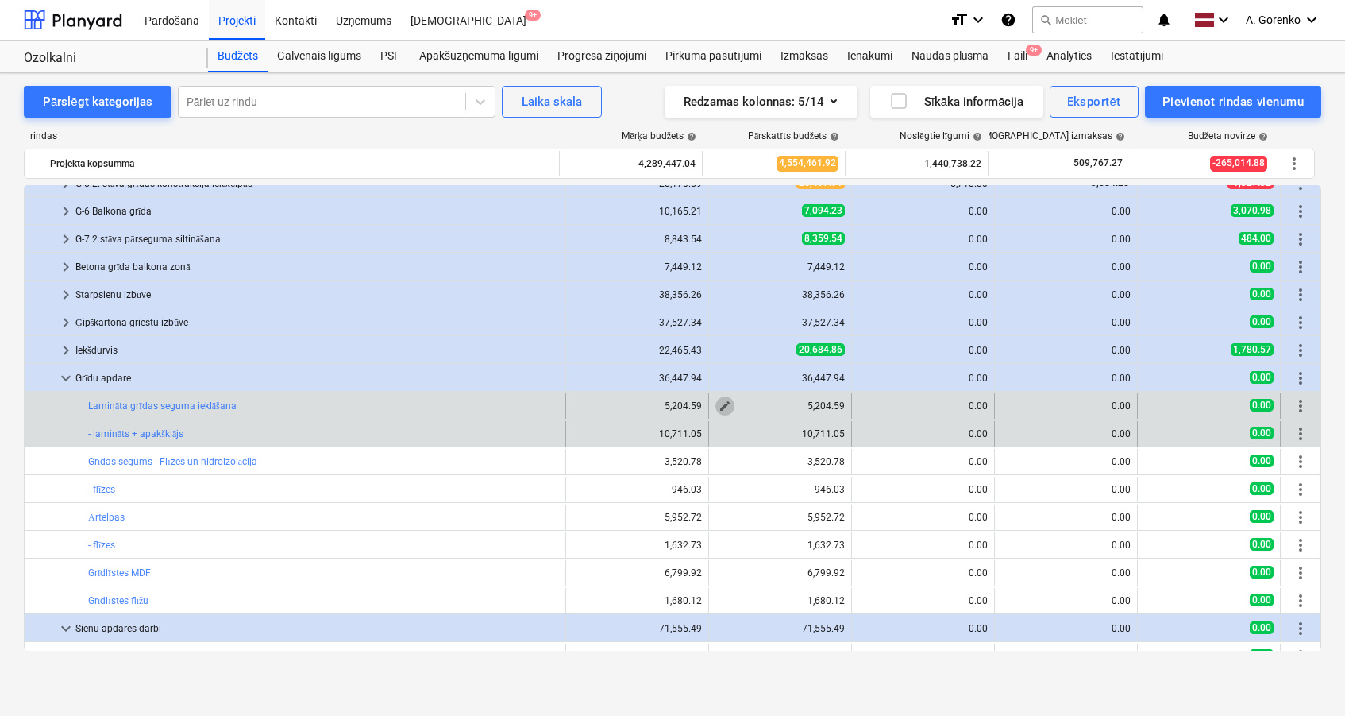
click at [720, 403] on span "edit" at bounding box center [725, 405] width 13 height 13
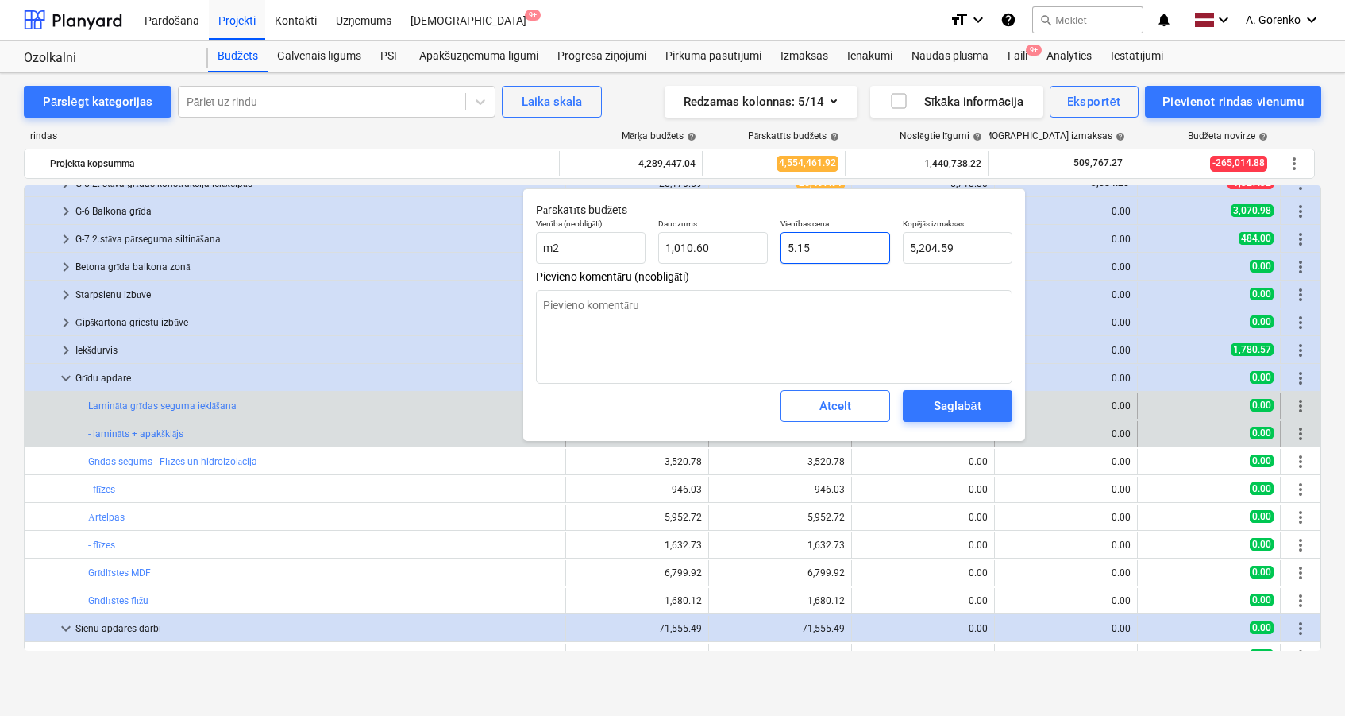
drag, startPoint x: 838, startPoint y: 246, endPoint x: 776, endPoint y: 245, distance: 62.0
click at [776, 245] on div "Vienības cena 5.15" at bounding box center [835, 241] width 122 height 58
click at [847, 402] on div "Atcelt" at bounding box center [836, 405] width 32 height 21
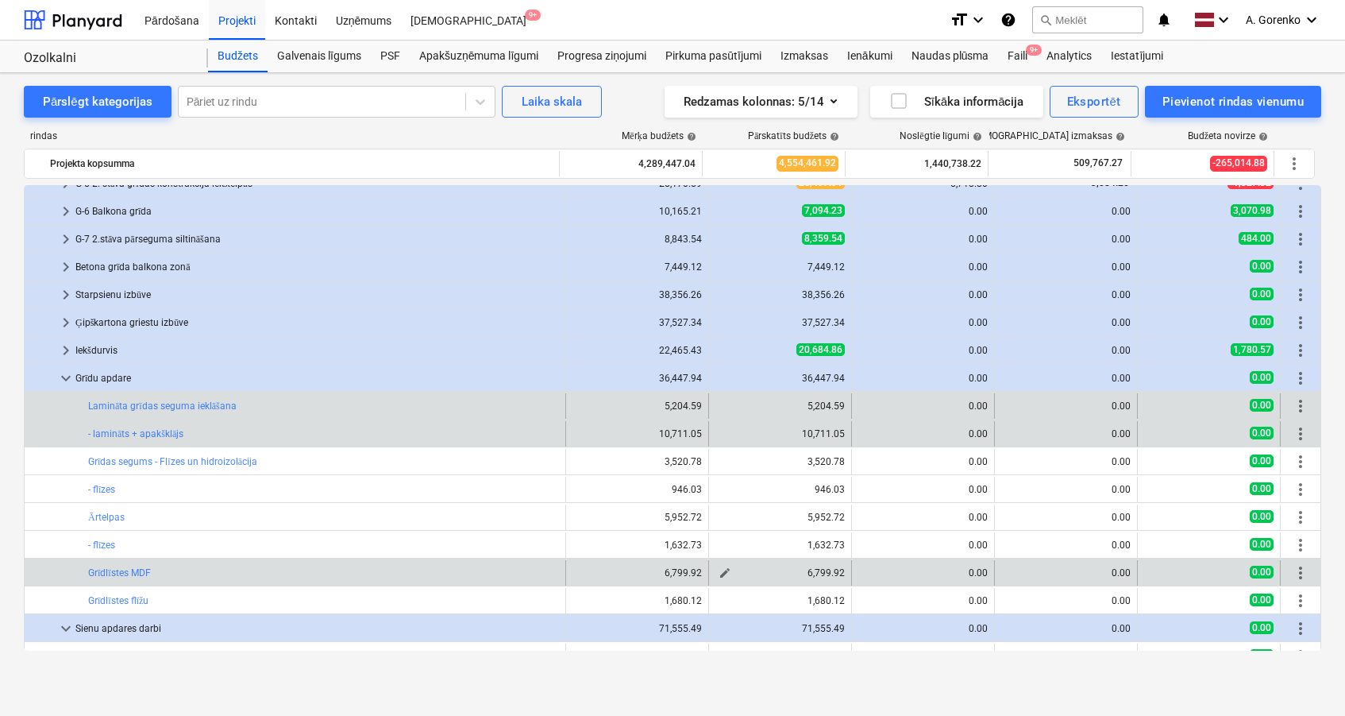
click at [721, 571] on span "edit" at bounding box center [725, 572] width 13 height 13
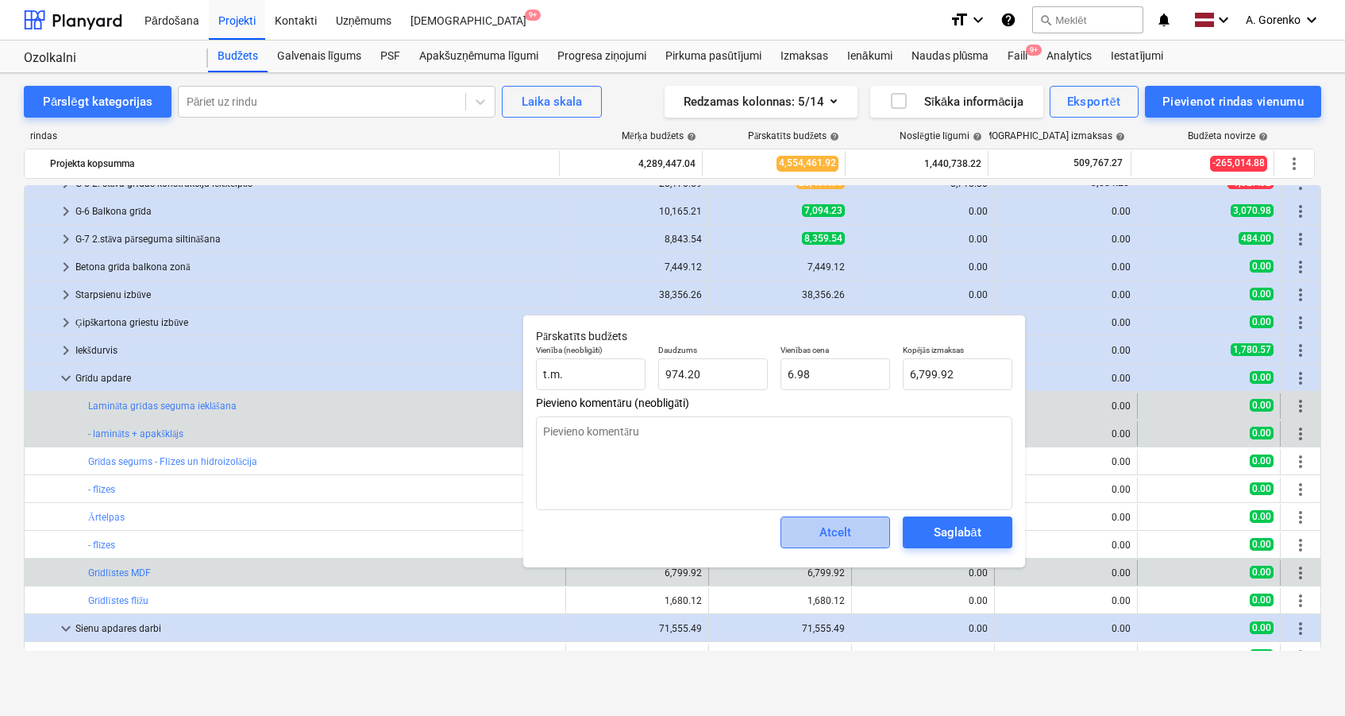
click at [828, 532] on div "Atcelt" at bounding box center [836, 532] width 32 height 21
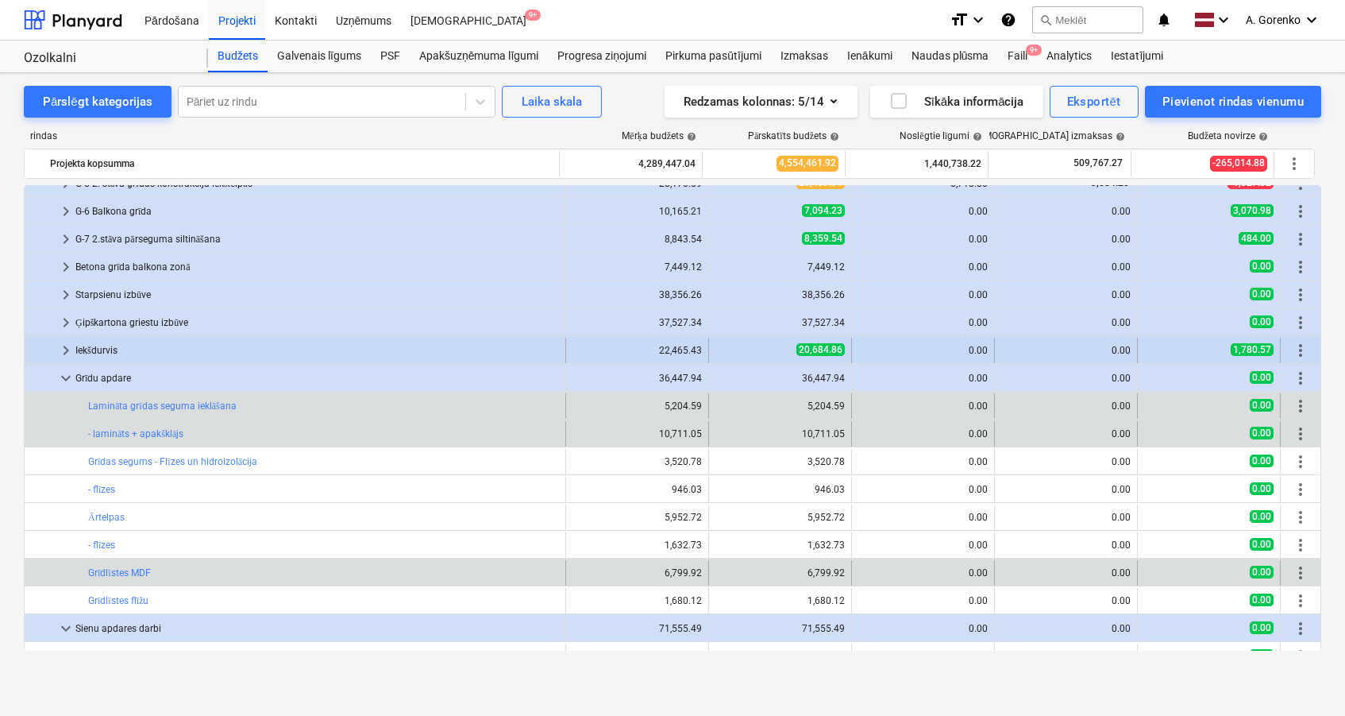
click at [65, 349] on span "keyboard_arrow_right" at bounding box center [65, 350] width 19 height 19
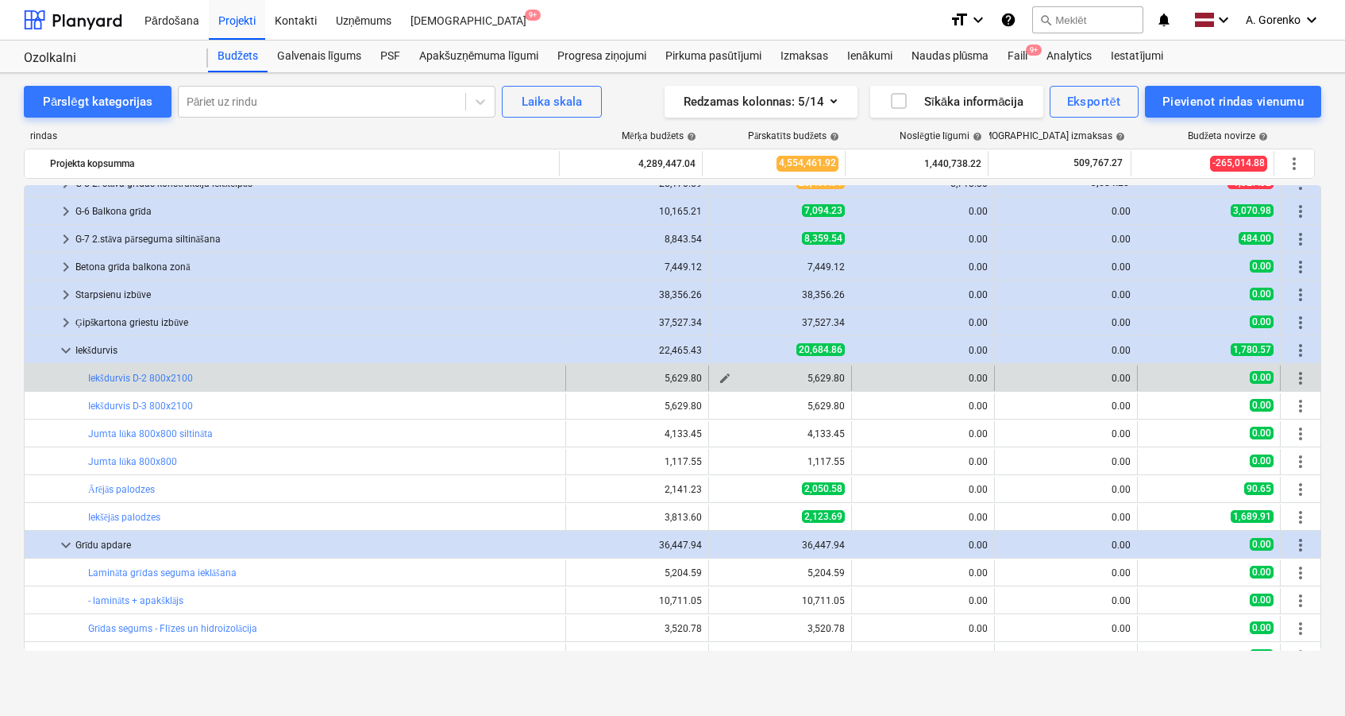
click at [720, 377] on span "edit" at bounding box center [725, 378] width 13 height 13
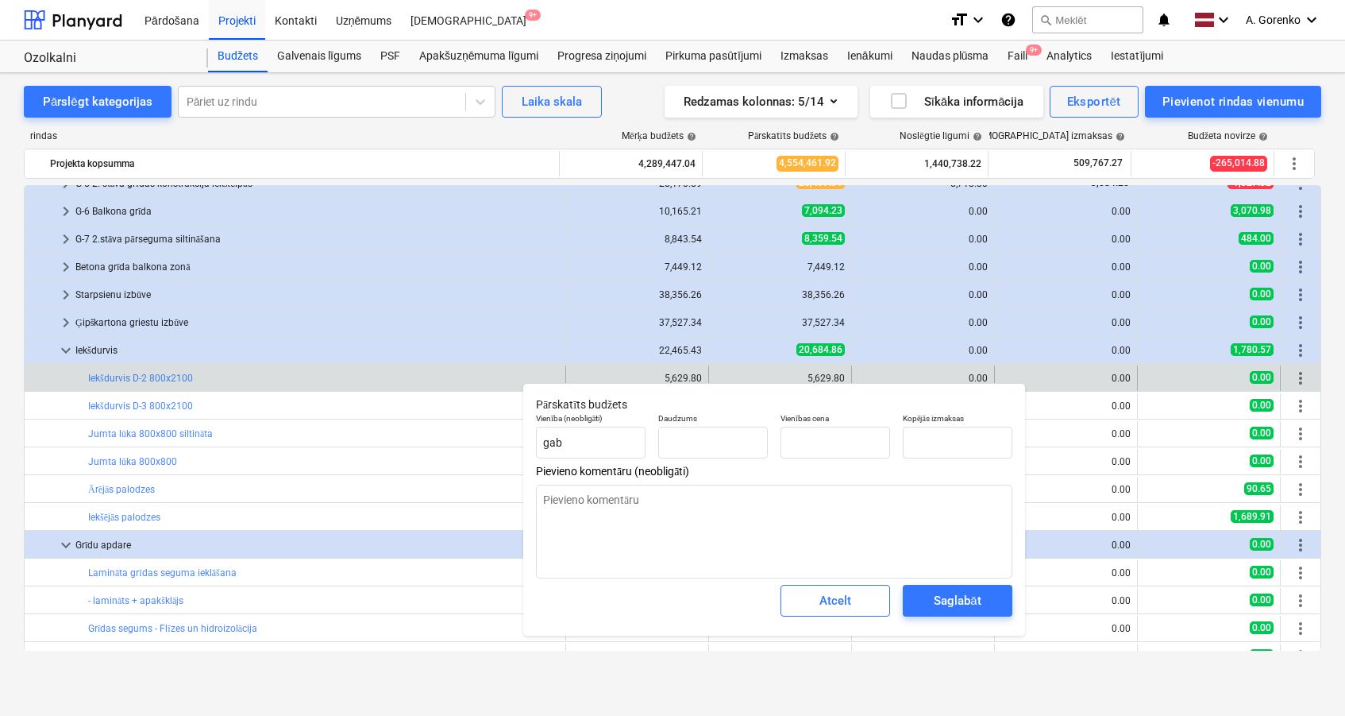
type textarea "x"
type input "20.00"
type input "281.49"
type input "5,629.80"
drag, startPoint x: 826, startPoint y: 444, endPoint x: 786, endPoint y: 444, distance: 39.7
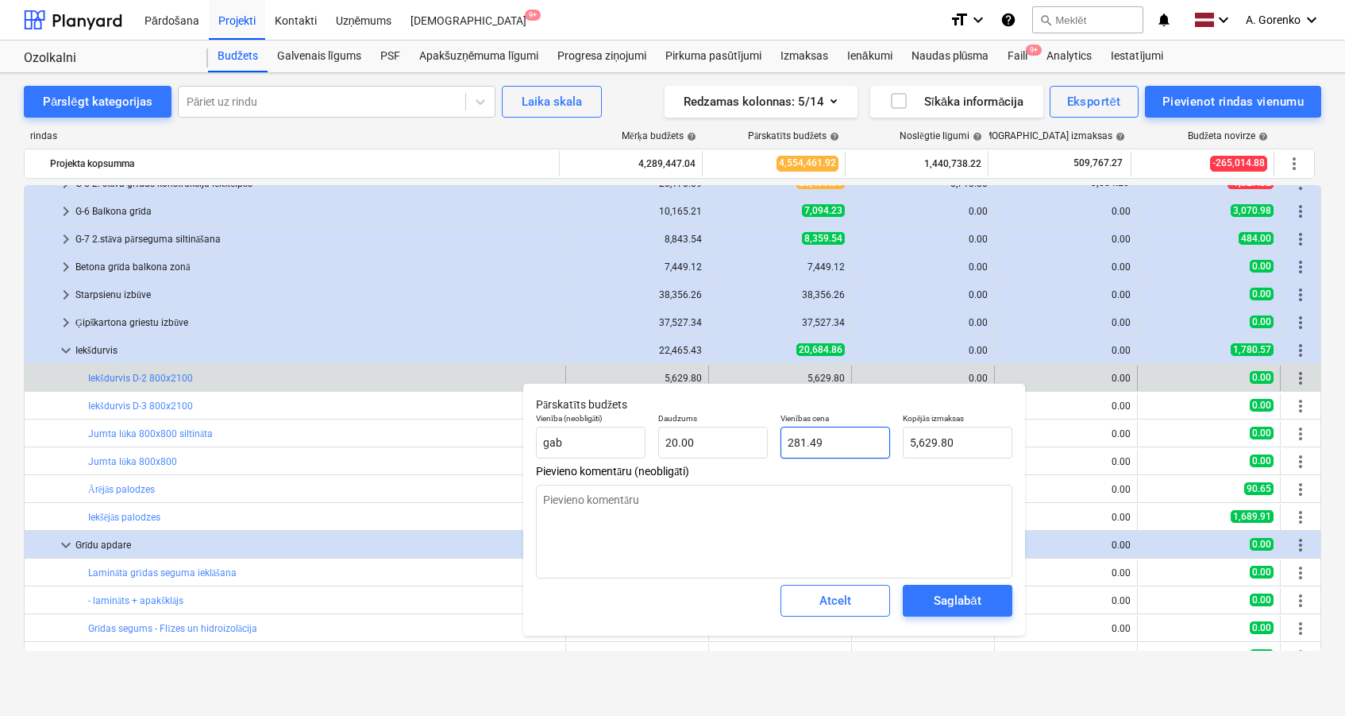
click at [786, 444] on input "281.49" at bounding box center [836, 442] width 110 height 32
click at [839, 604] on div "Atcelt" at bounding box center [836, 600] width 32 height 21
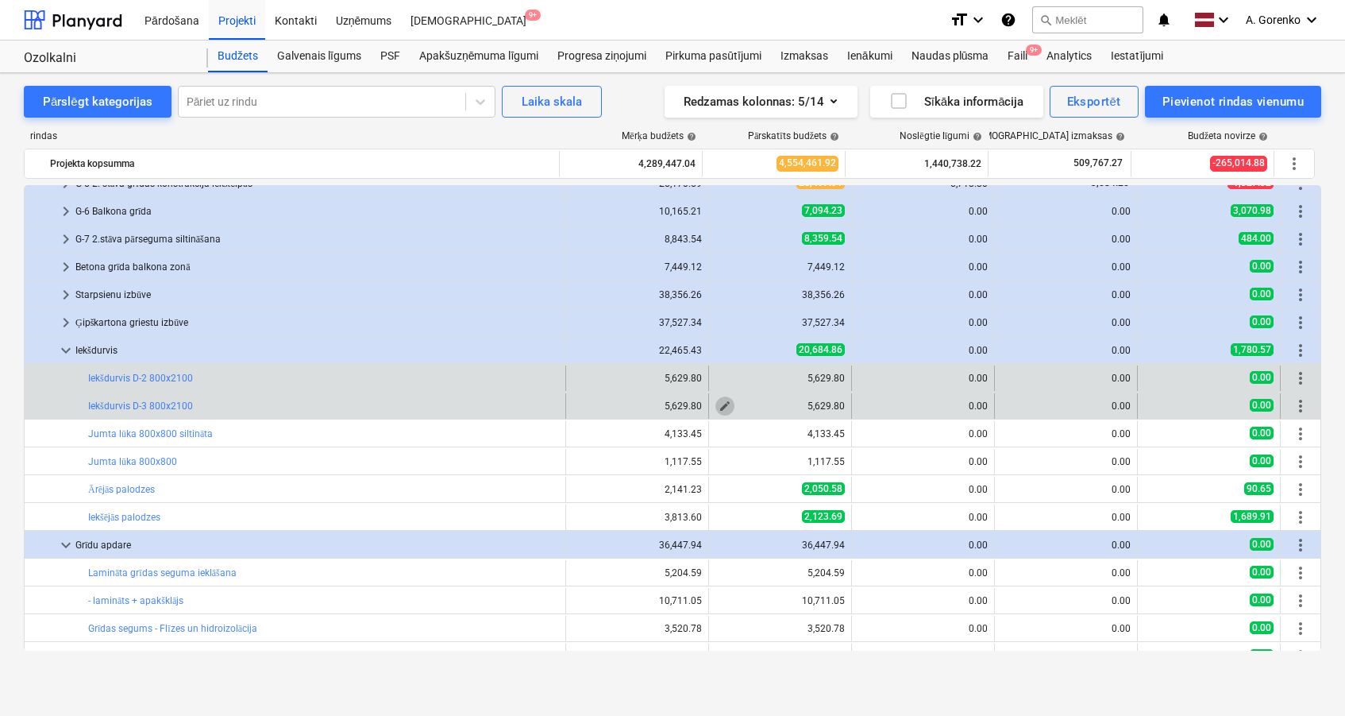
click at [719, 403] on span "edit" at bounding box center [725, 405] width 13 height 13
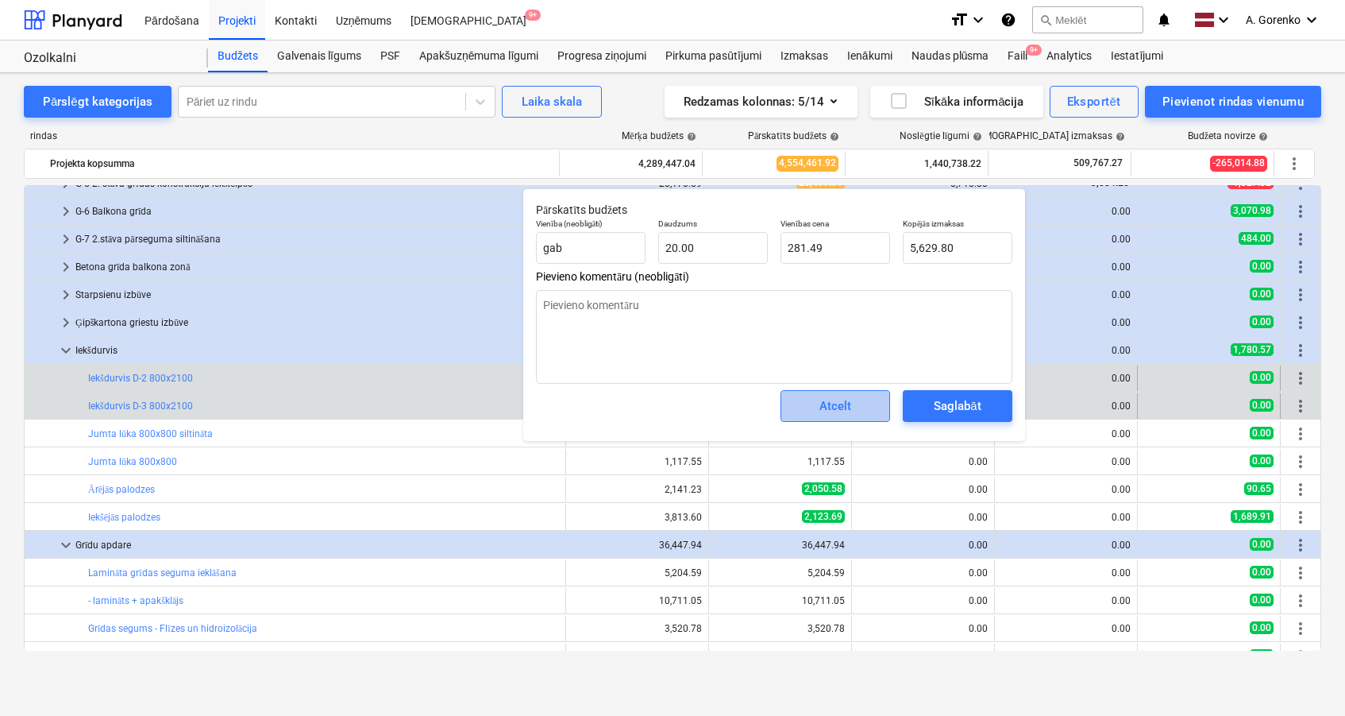
click at [839, 407] on div "Atcelt" at bounding box center [836, 405] width 32 height 21
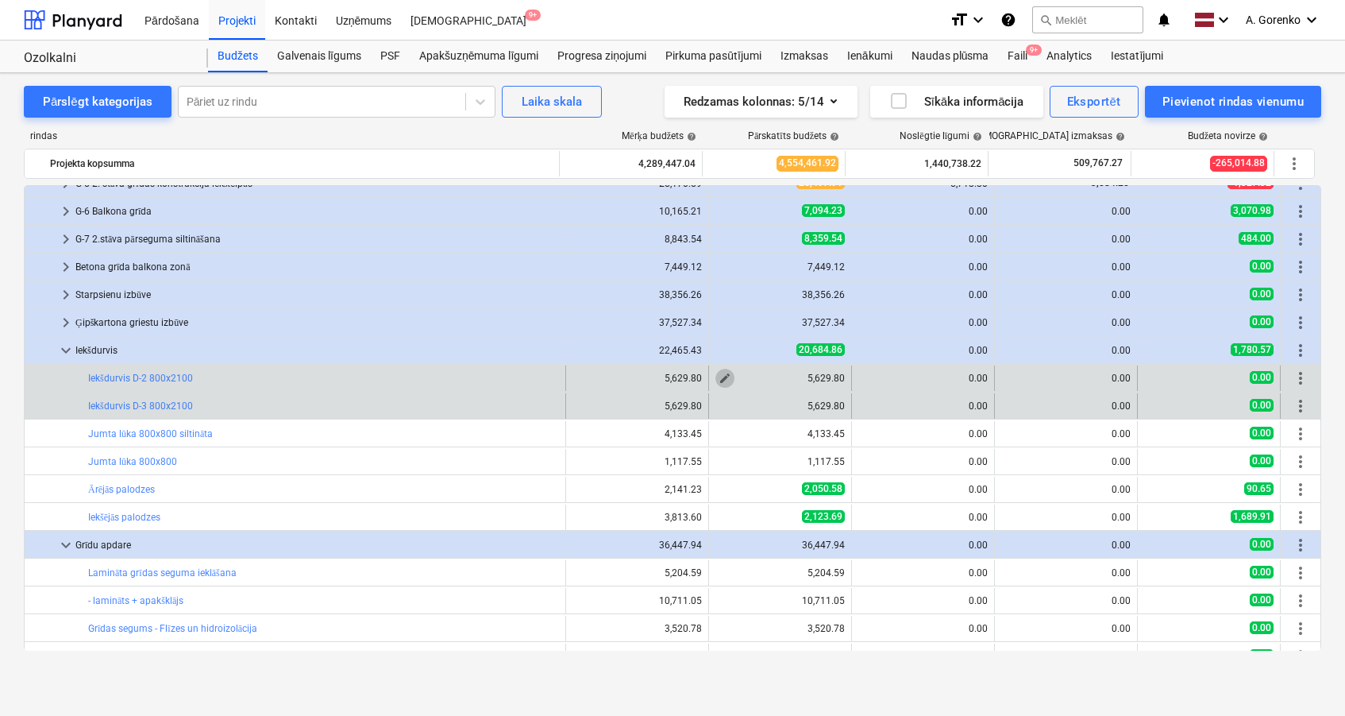
click at [723, 374] on span "edit" at bounding box center [725, 378] width 13 height 13
type textarea "x"
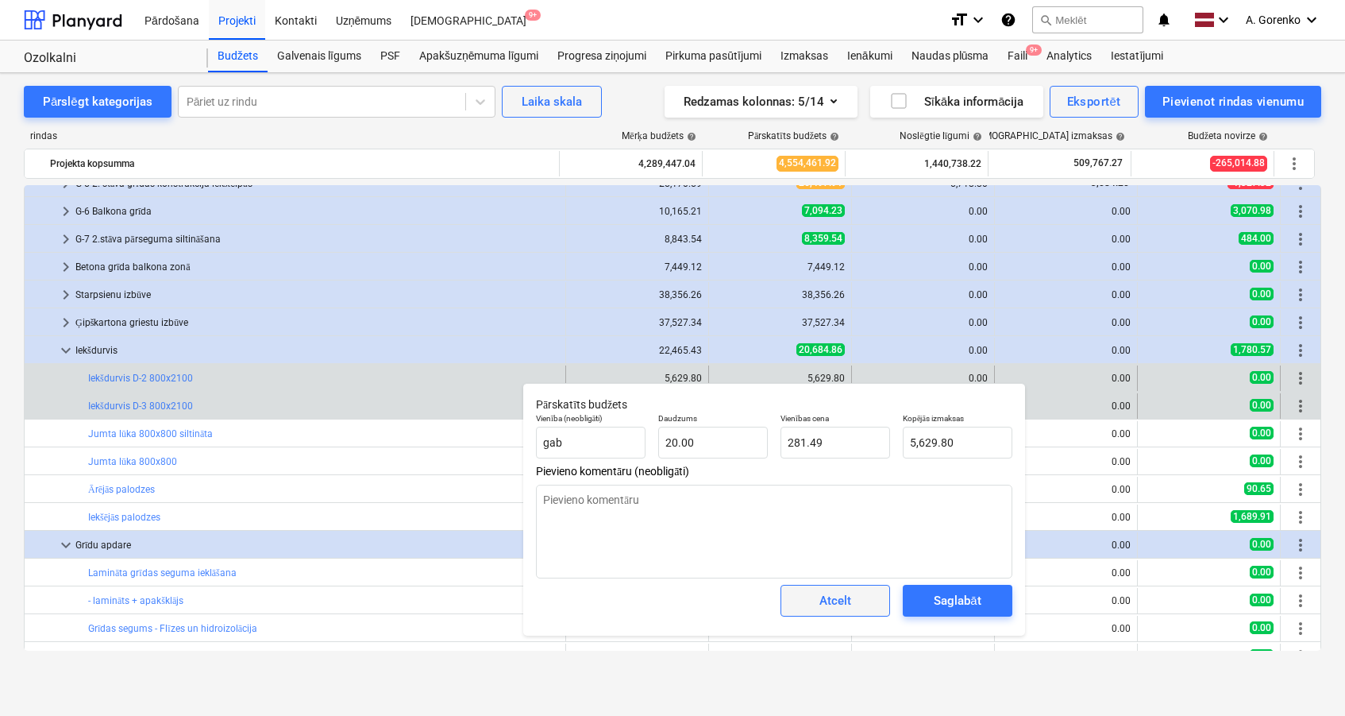
click at [839, 606] on div "Atcelt" at bounding box center [836, 600] width 32 height 21
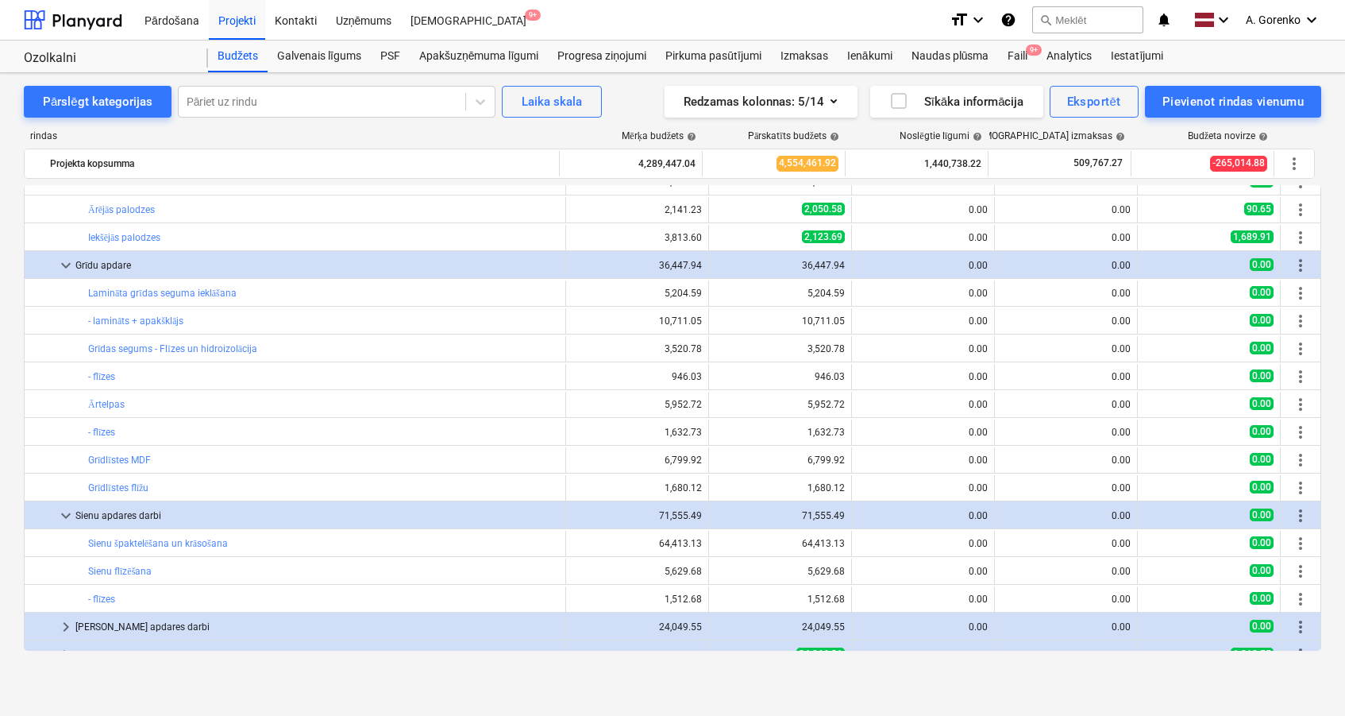
scroll to position [581, 0]
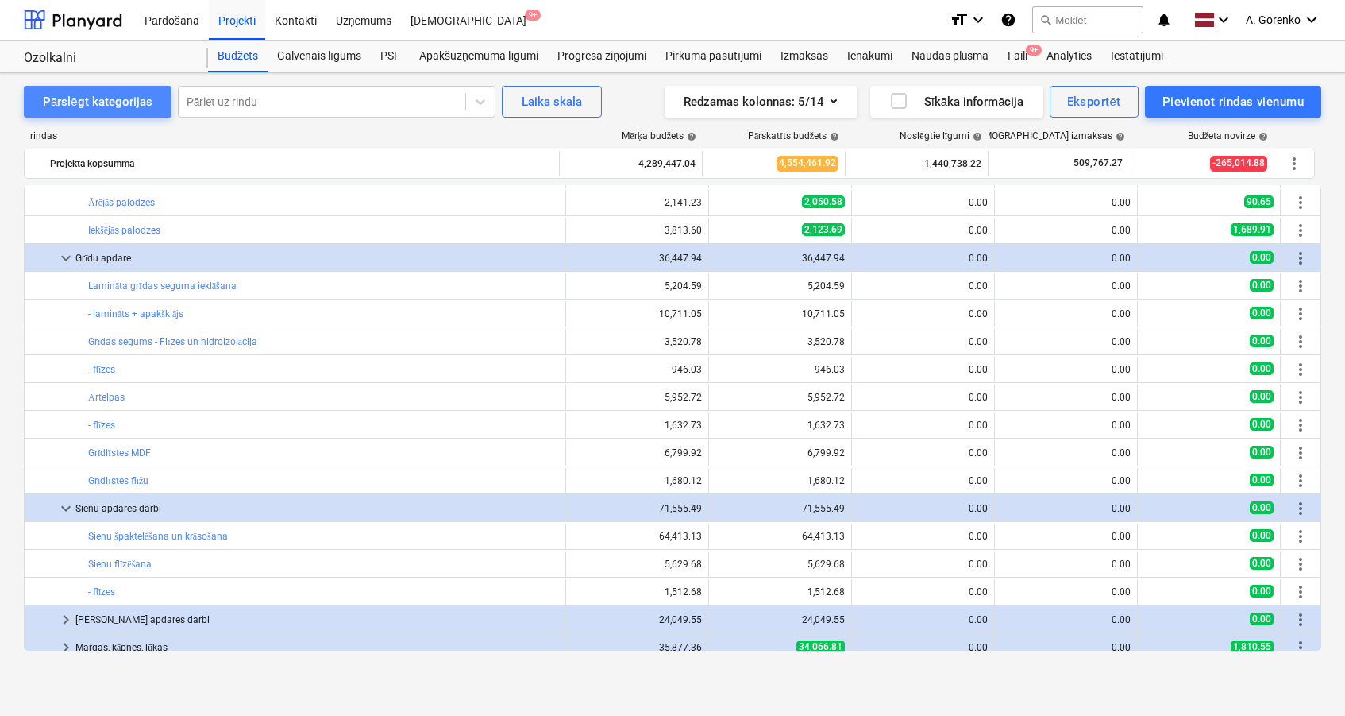
click at [122, 94] on div "Pārslēgt kategorijas" at bounding box center [98, 101] width 110 height 21
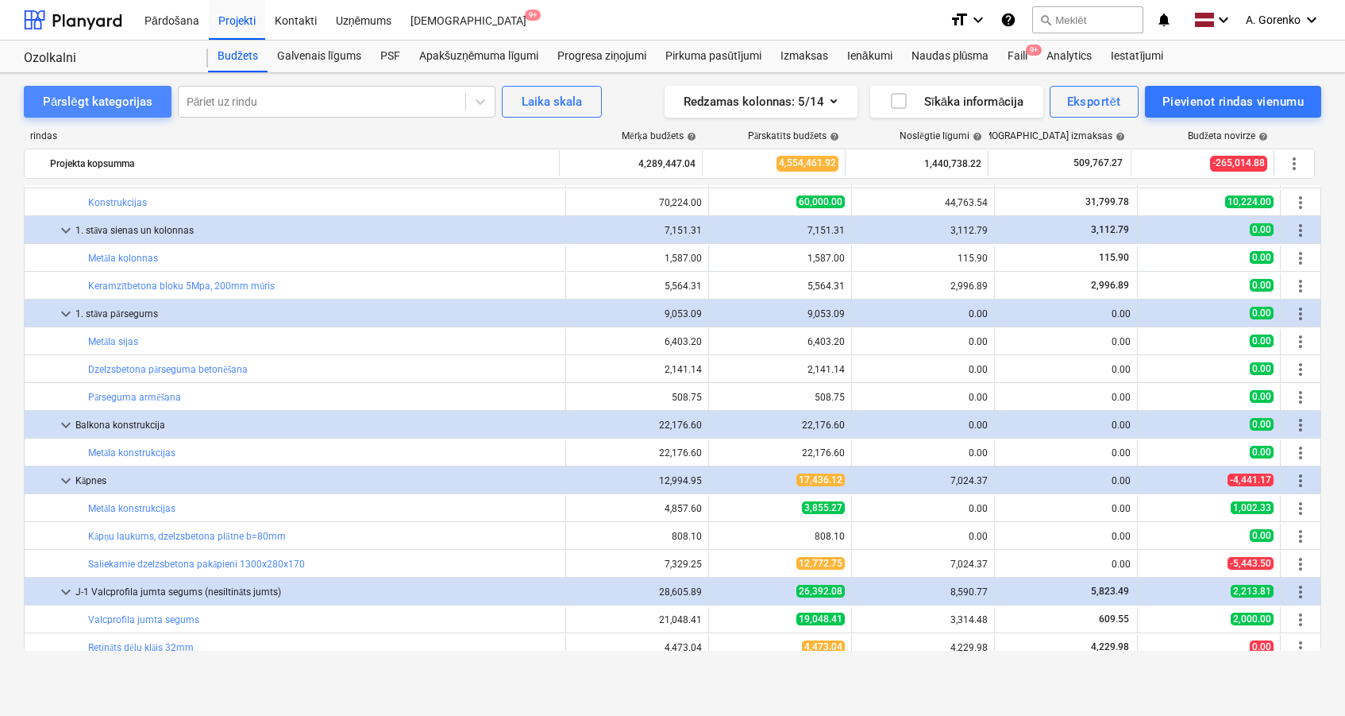
click at [122, 94] on div "Pārslēgt kategorijas" at bounding box center [98, 101] width 110 height 21
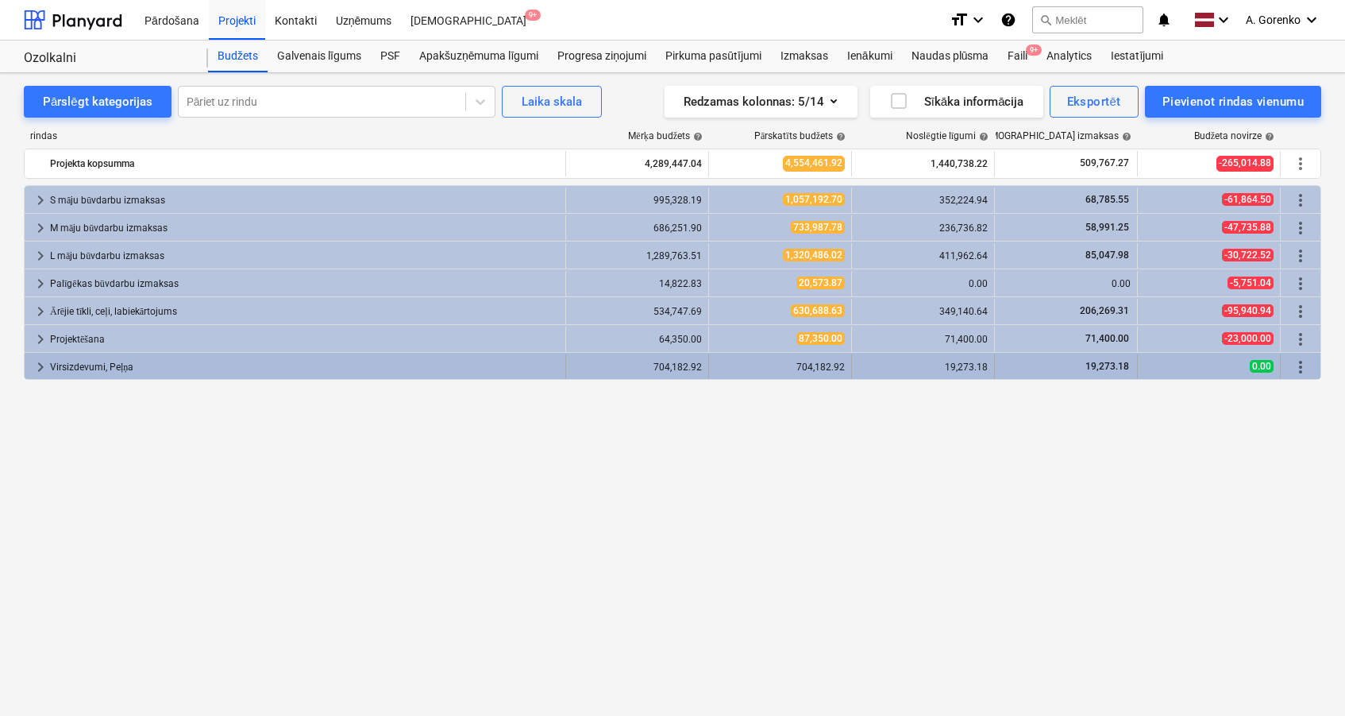
click at [1016, 365] on div "19,273.18" at bounding box center [1065, 367] width 129 height 14
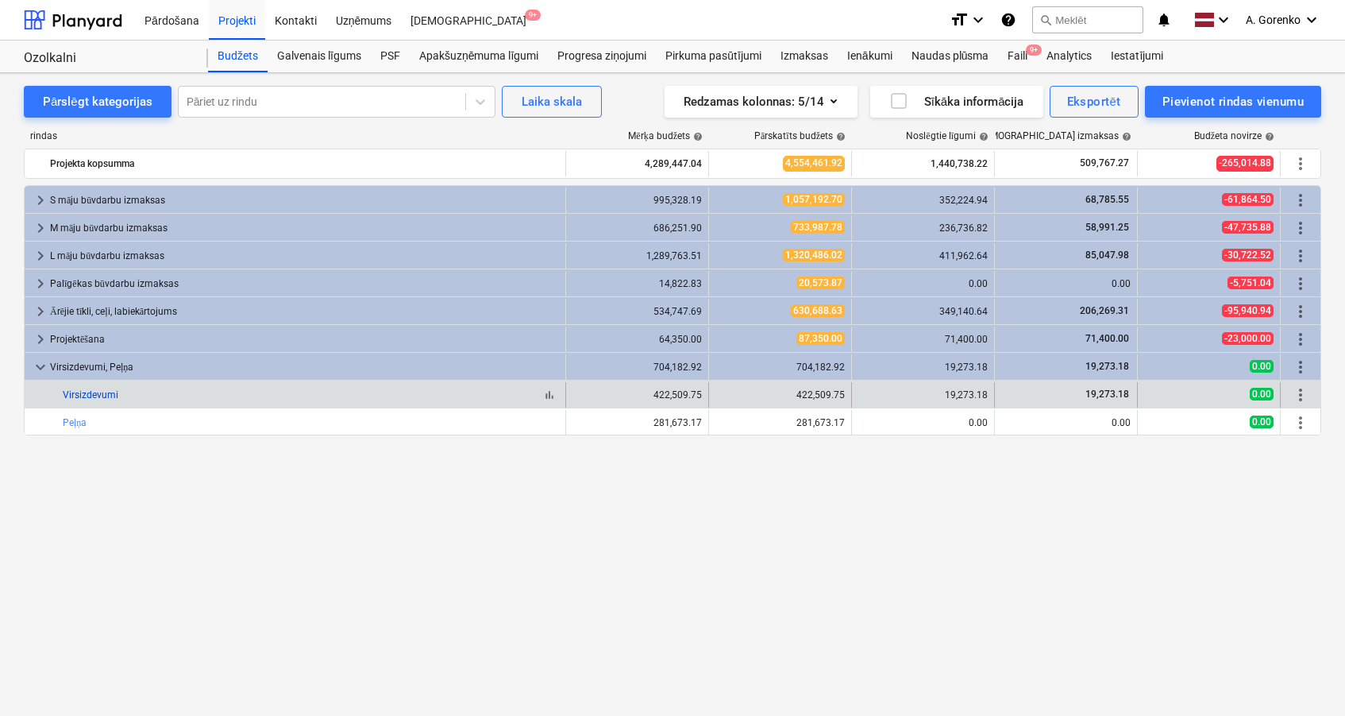
click at [115, 390] on link "Virsizdevumi" at bounding box center [91, 394] width 56 height 11
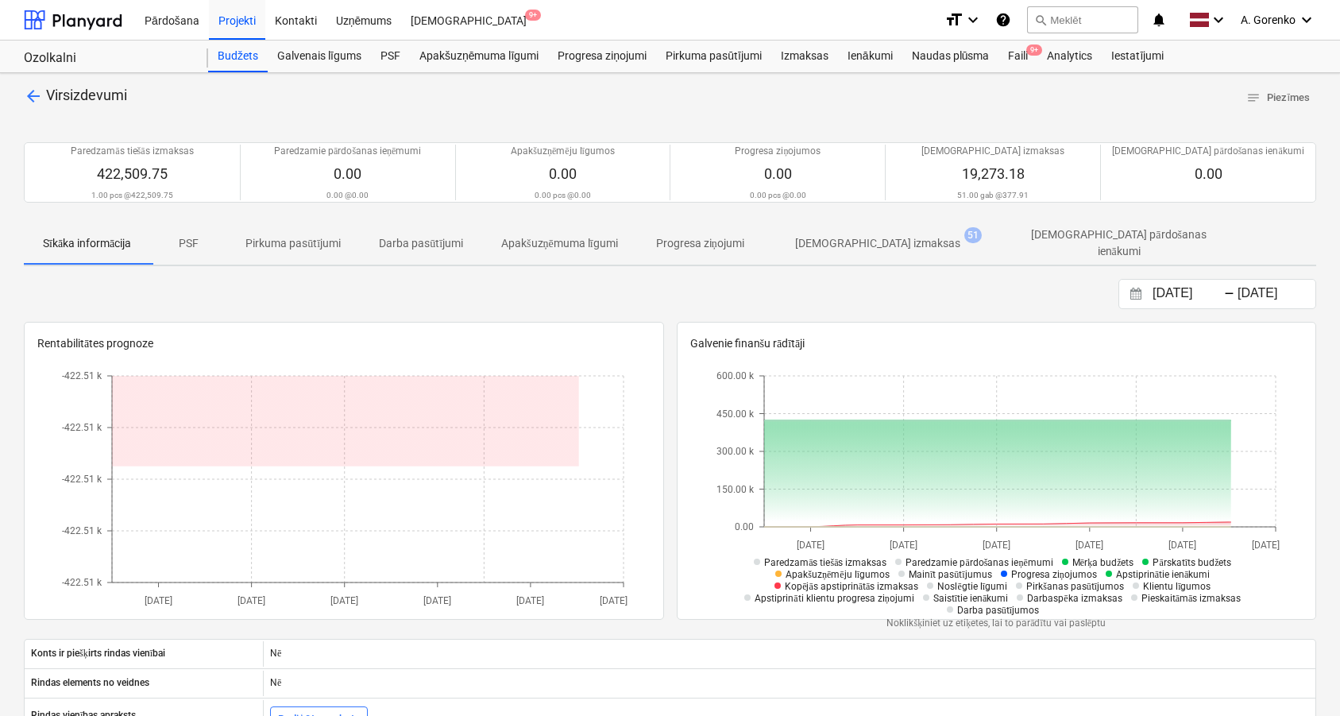
click at [869, 235] on p "[DEMOGRAPHIC_DATA] izmaksas" at bounding box center [877, 243] width 165 height 17
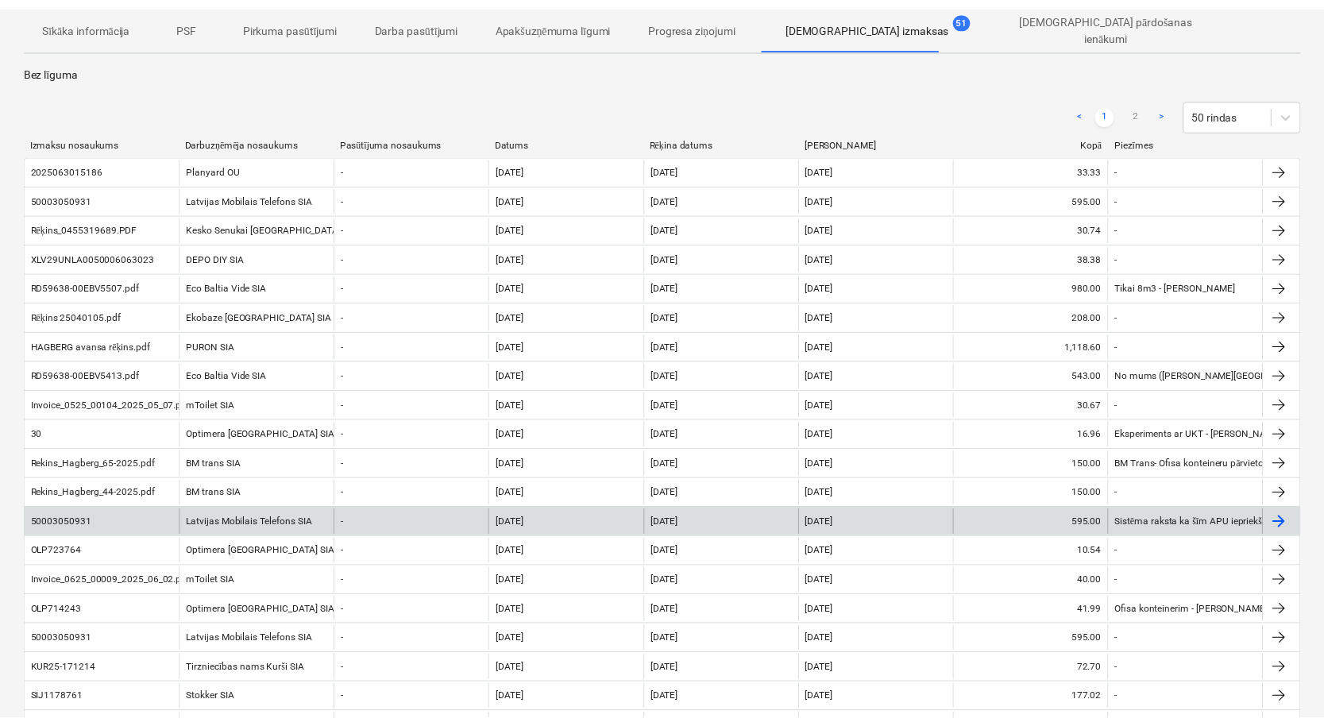
scroll to position [227, 0]
